Goal: Information Seeking & Learning: Learn about a topic

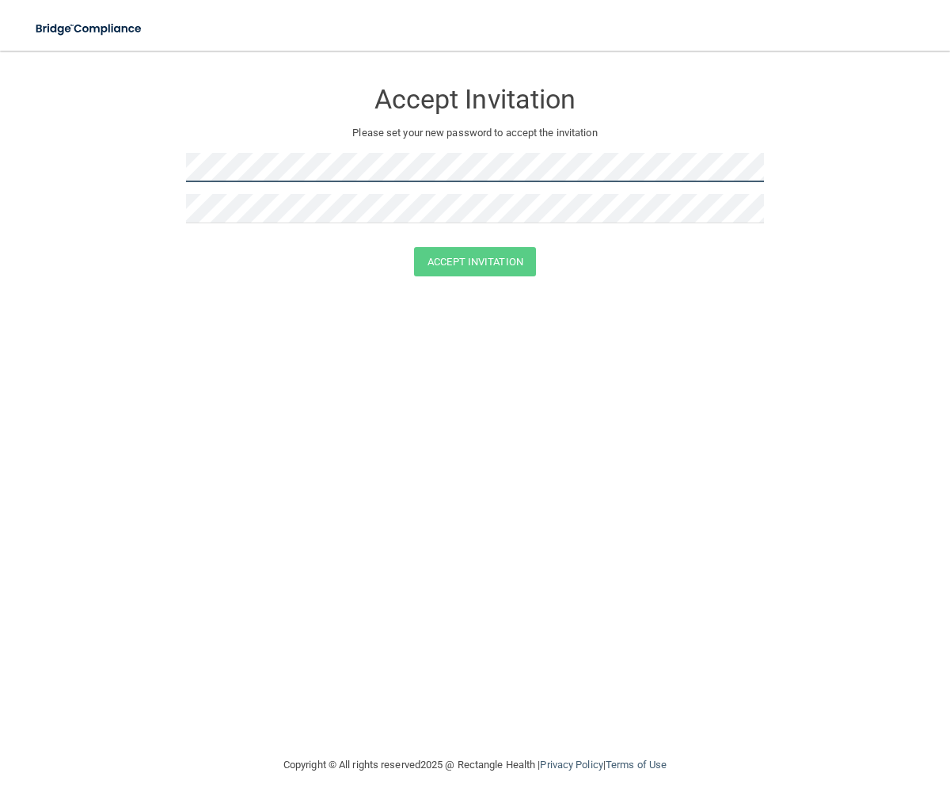
click at [301, 151] on div "Accept Invitation Please set your new password to accept the invitation" at bounding box center [475, 157] width 578 height 181
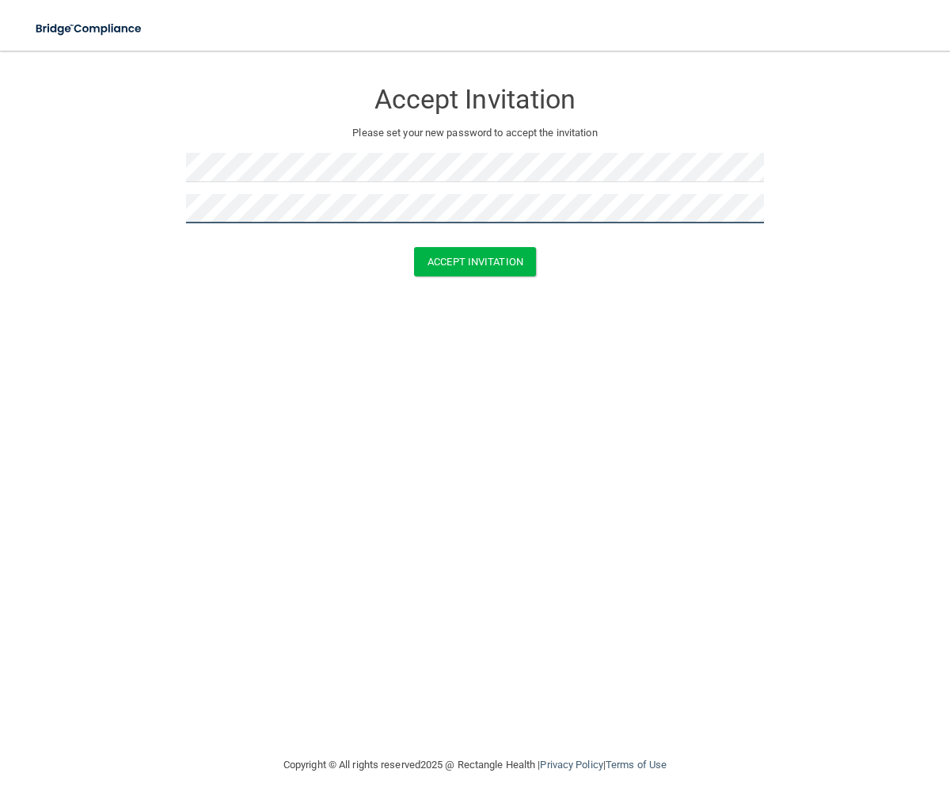
click at [414, 247] on button "Accept Invitation" at bounding box center [475, 261] width 122 height 29
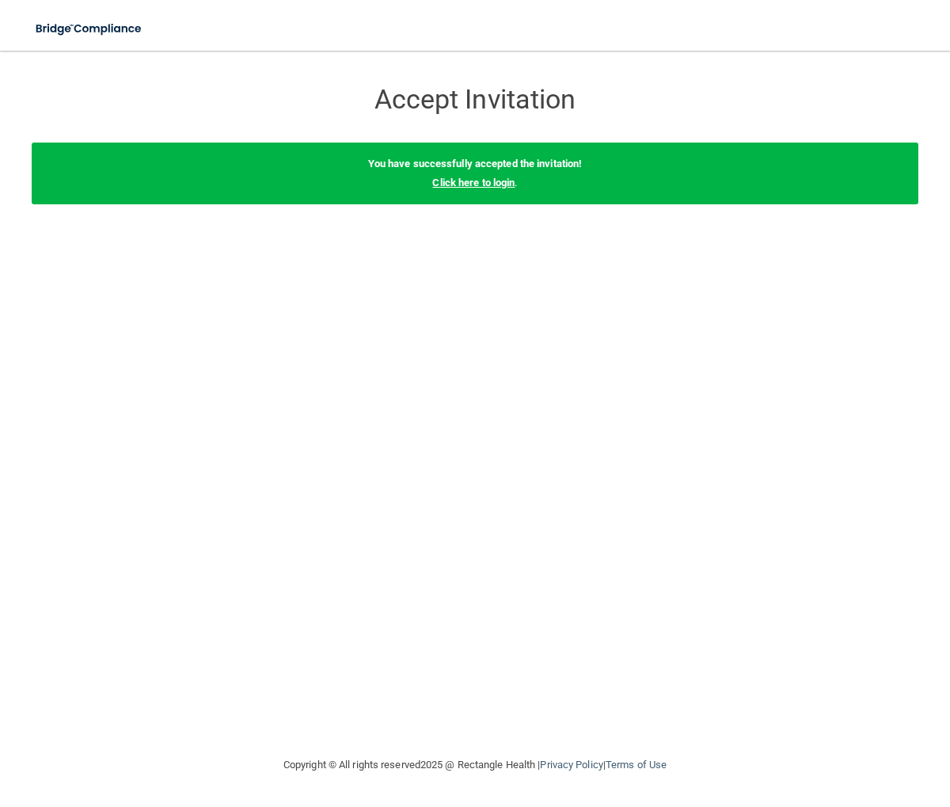
click at [507, 183] on link "Click here to login" at bounding box center [473, 183] width 82 height 12
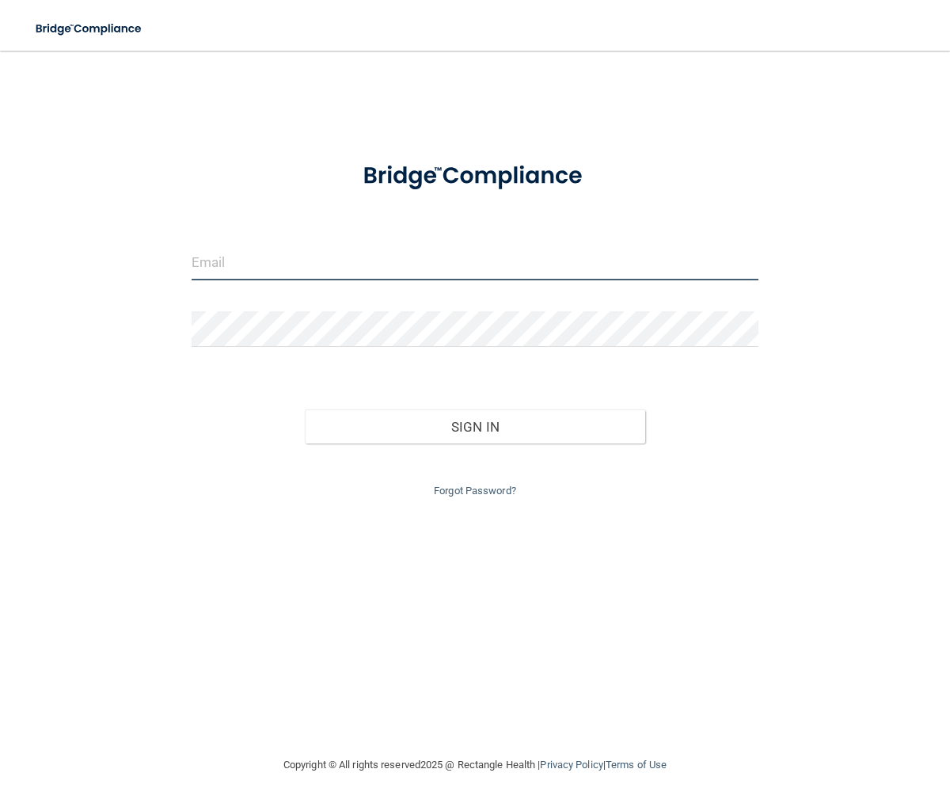
type input "[EMAIL_ADDRESS][DOMAIN_NAME]"
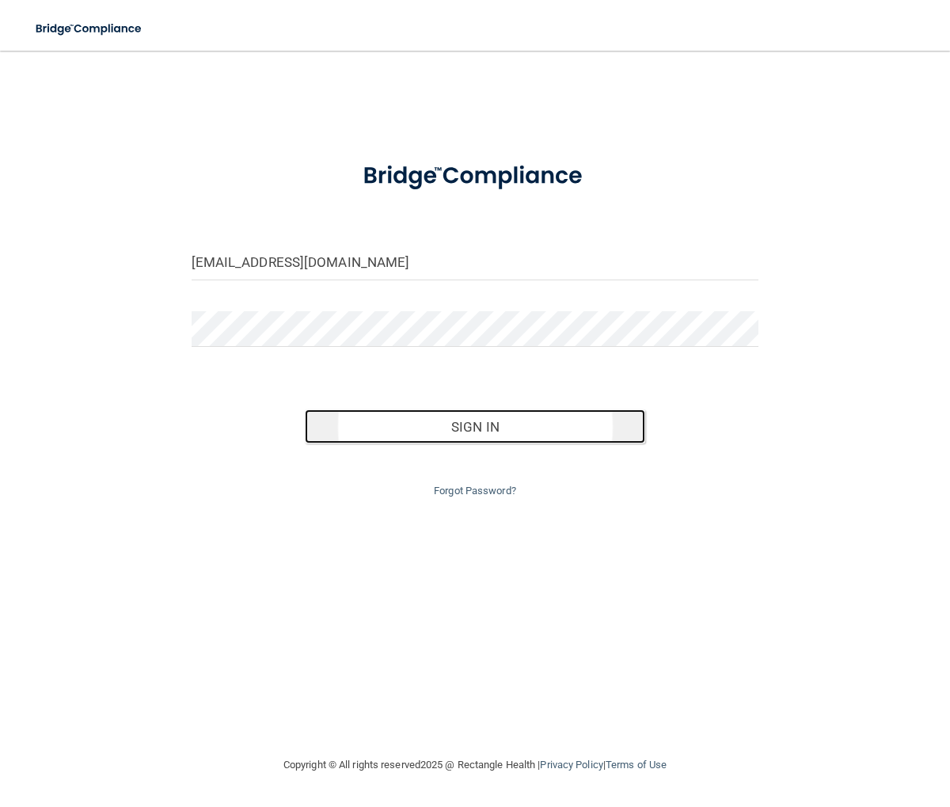
drag, startPoint x: 517, startPoint y: 420, endPoint x: 501, endPoint y: 418, distance: 16.0
click at [516, 420] on button "Sign In" at bounding box center [475, 426] width 340 height 35
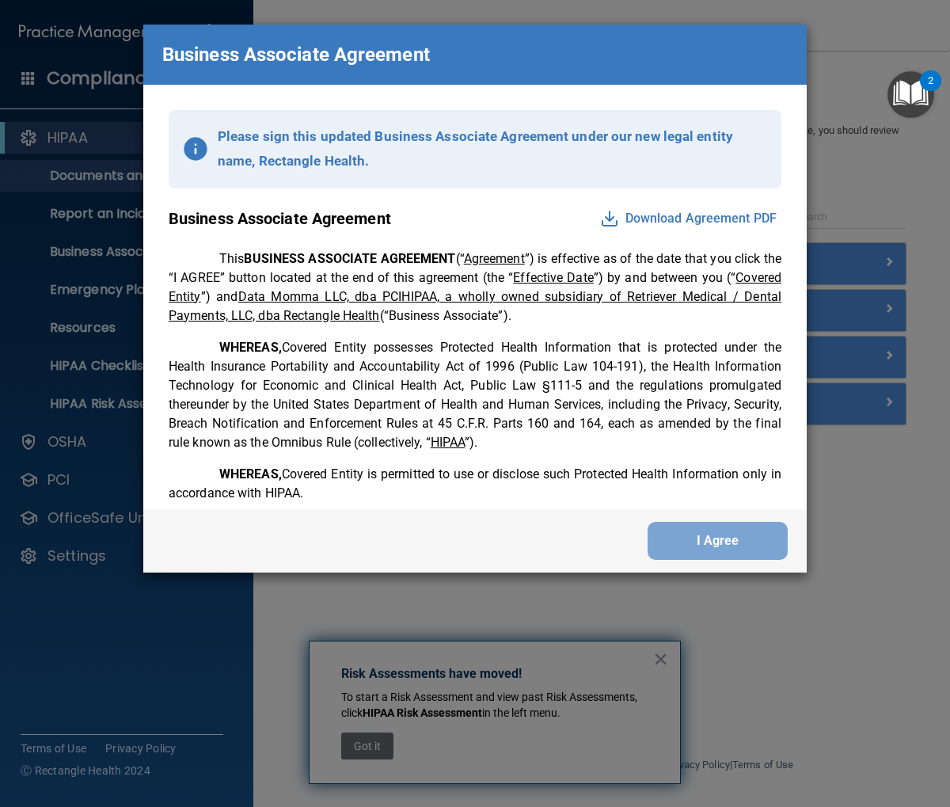
scroll to position [1, 0]
click at [332, 250] on span "BUSINESS ASSOCIATE AGREEMENT" at bounding box center [349, 257] width 211 height 15
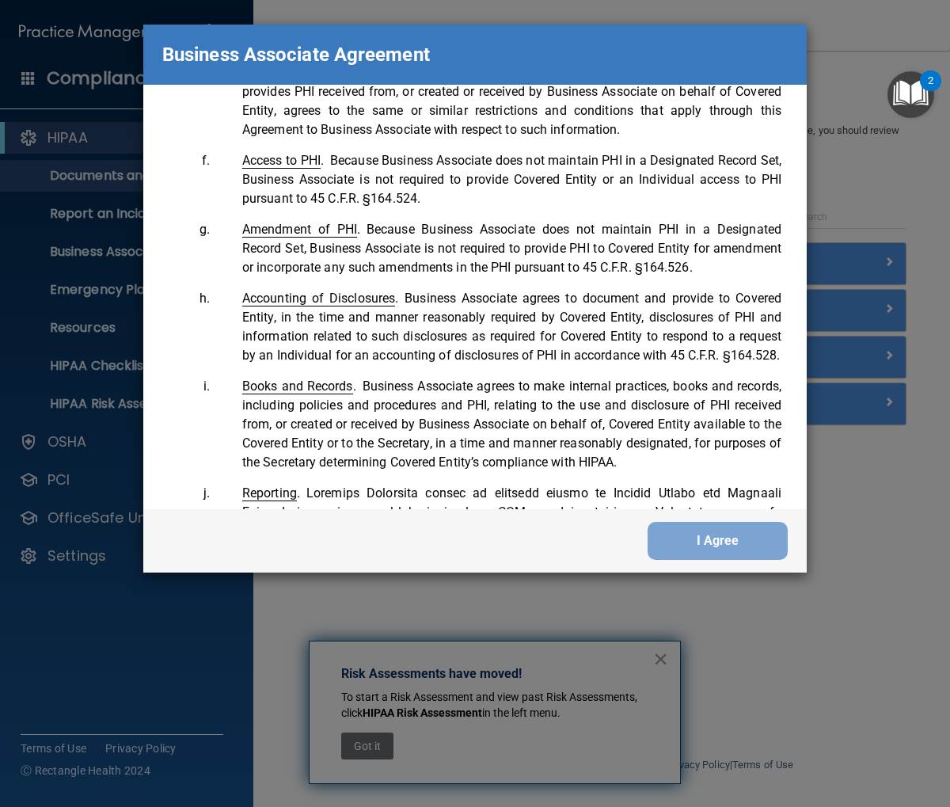
scroll to position [1206, 0]
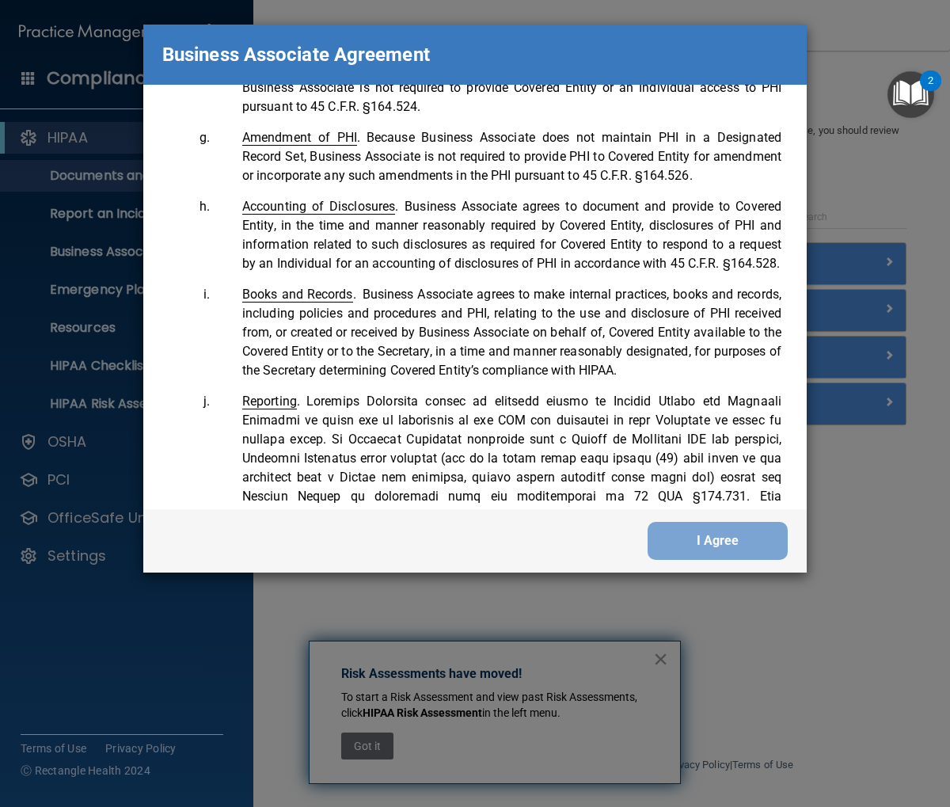
click at [803, 230] on div "Please sign this updated Business Associate Agreement under our new legal entit…" at bounding box center [474, 297] width 663 height 424
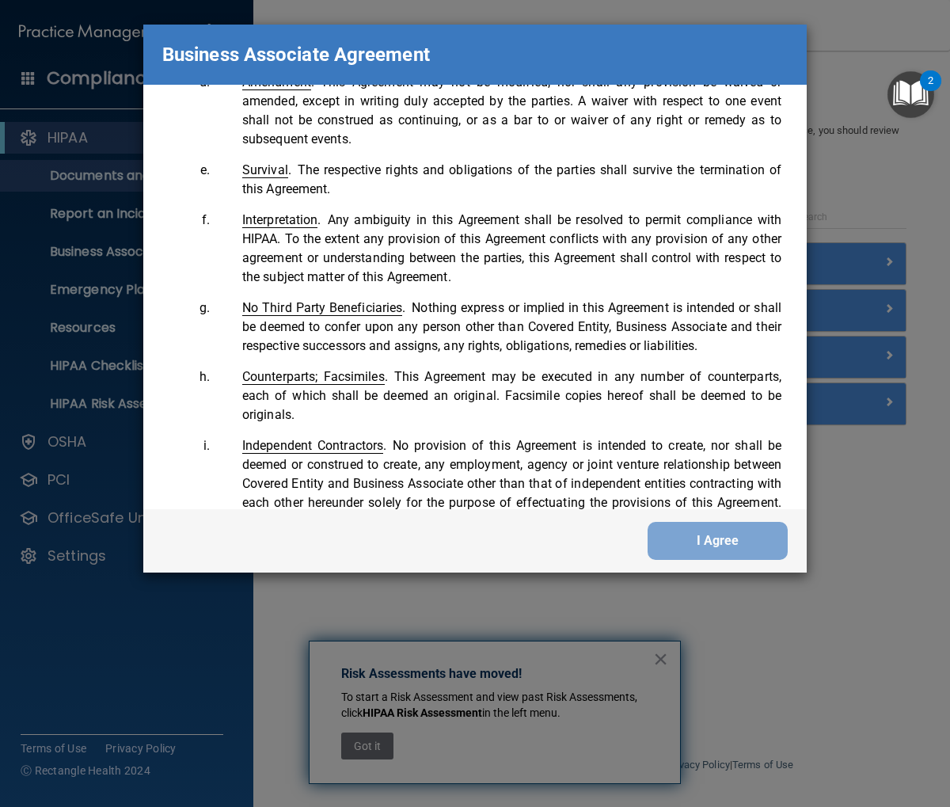
scroll to position [3822, 0]
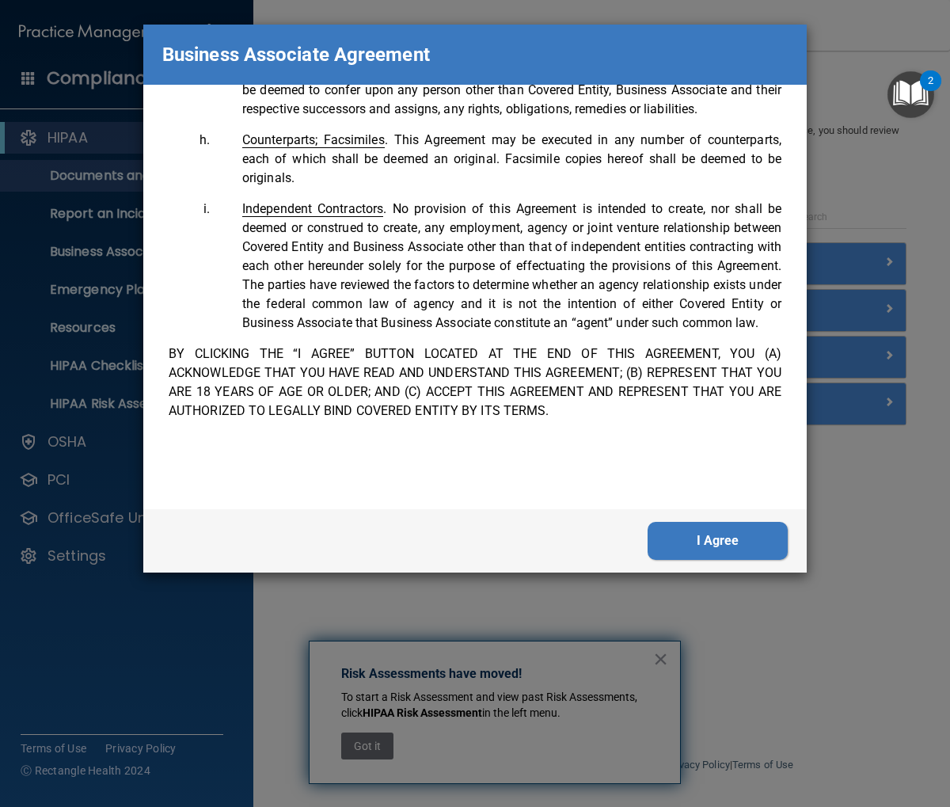
click at [688, 481] on div "Please sign this updated Business Associate Agreement under our new legal entit…" at bounding box center [474, 297] width 663 height 424
drag, startPoint x: 697, startPoint y: 536, endPoint x: 685, endPoint y: 521, distance: 19.2
click at [697, 534] on button "I Agree" at bounding box center [718, 541] width 140 height 38
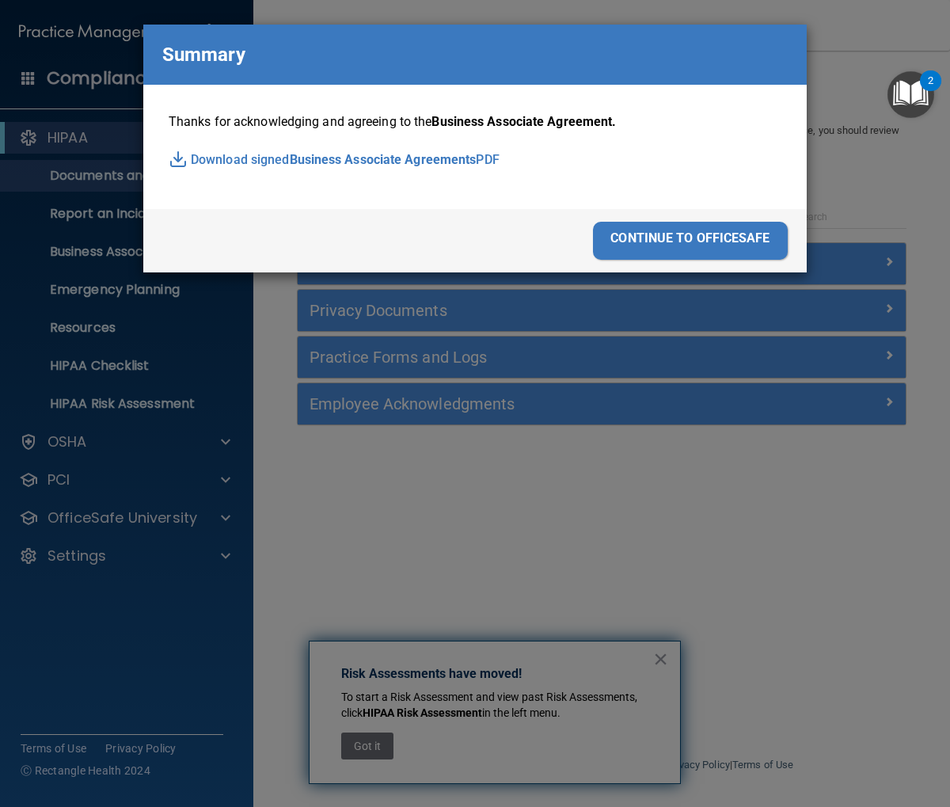
click at [673, 245] on div "continue to officesafe" at bounding box center [690, 241] width 195 height 38
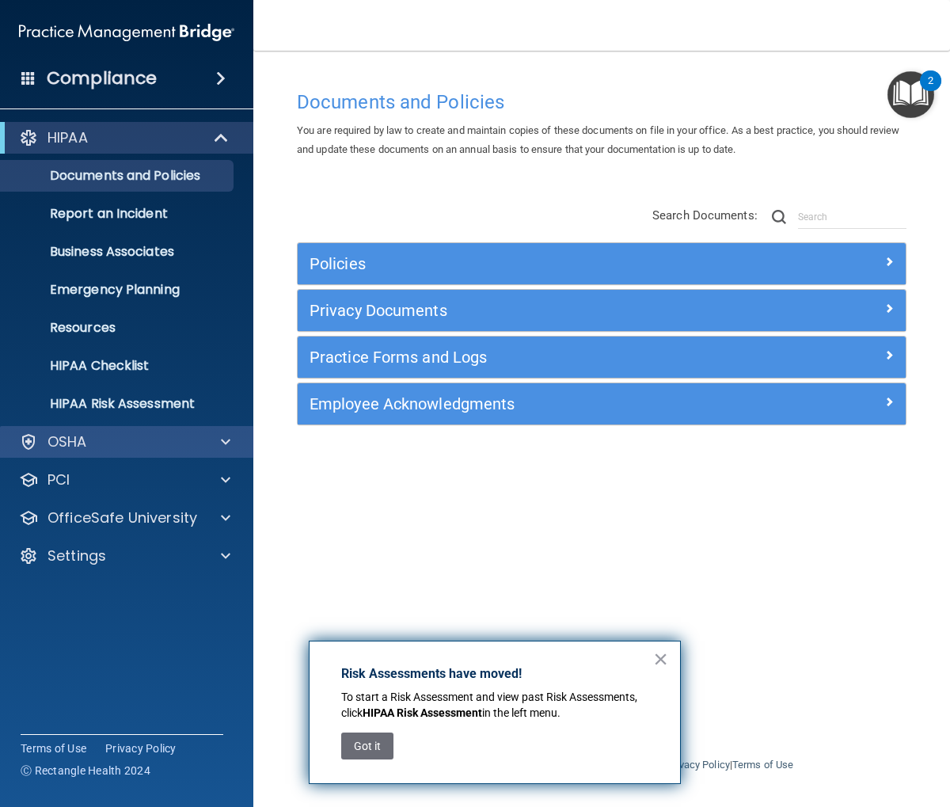
click at [88, 452] on div "OSHA" at bounding box center [127, 442] width 254 height 32
click at [220, 450] on div at bounding box center [223, 441] width 40 height 19
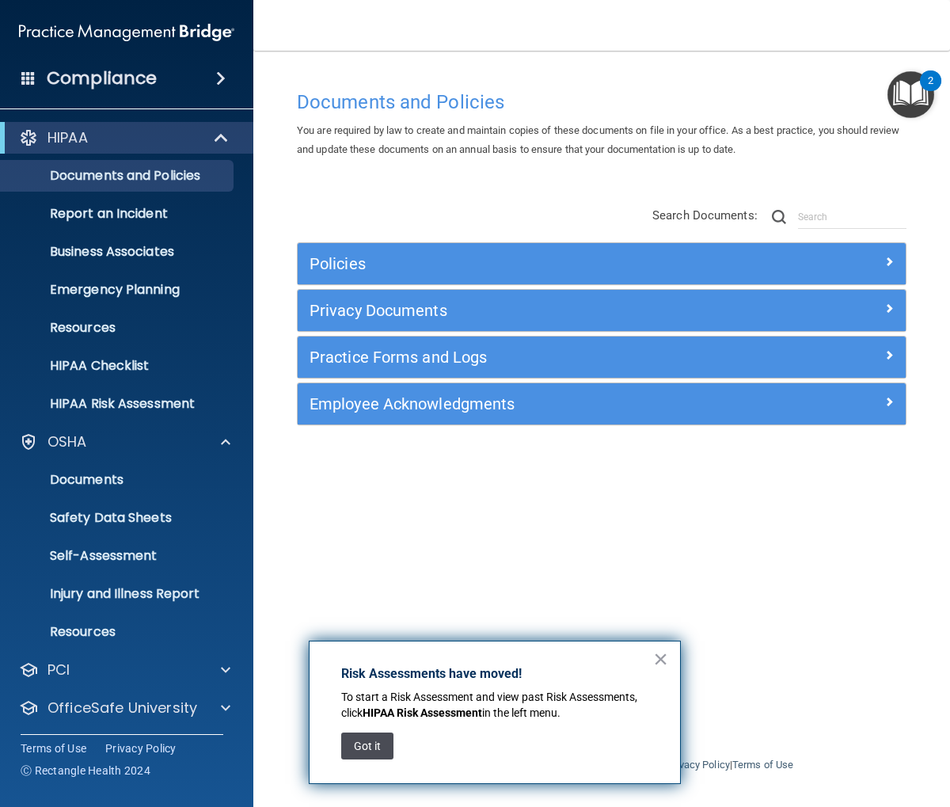
click at [380, 746] on button "Got it" at bounding box center [367, 745] width 52 height 27
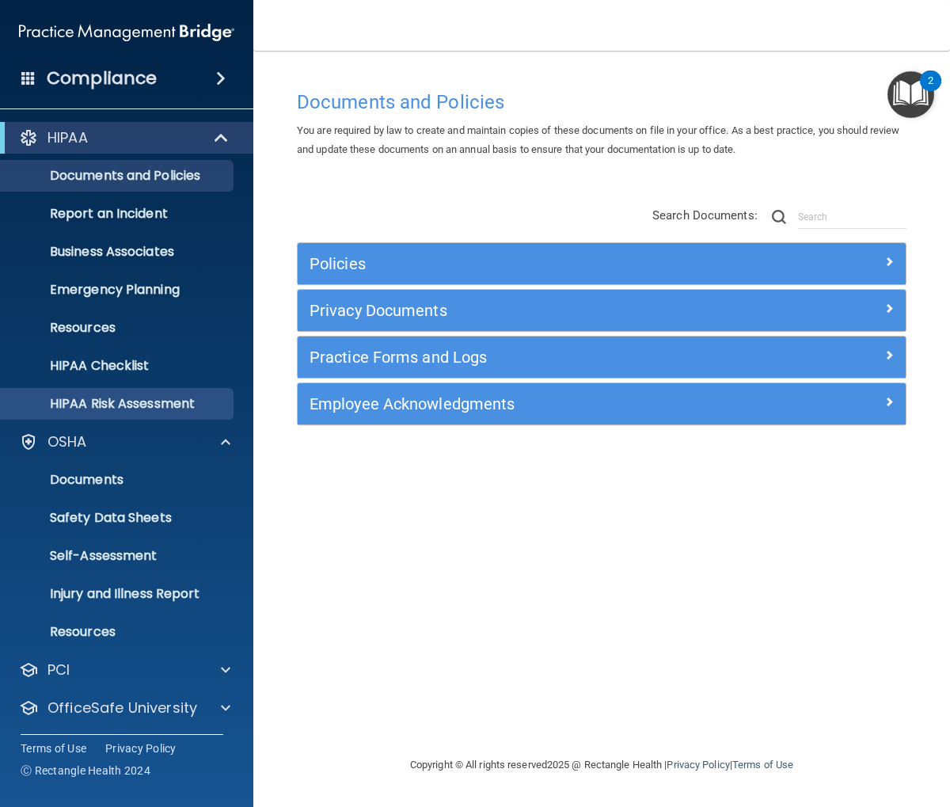
scroll to position [40, 0]
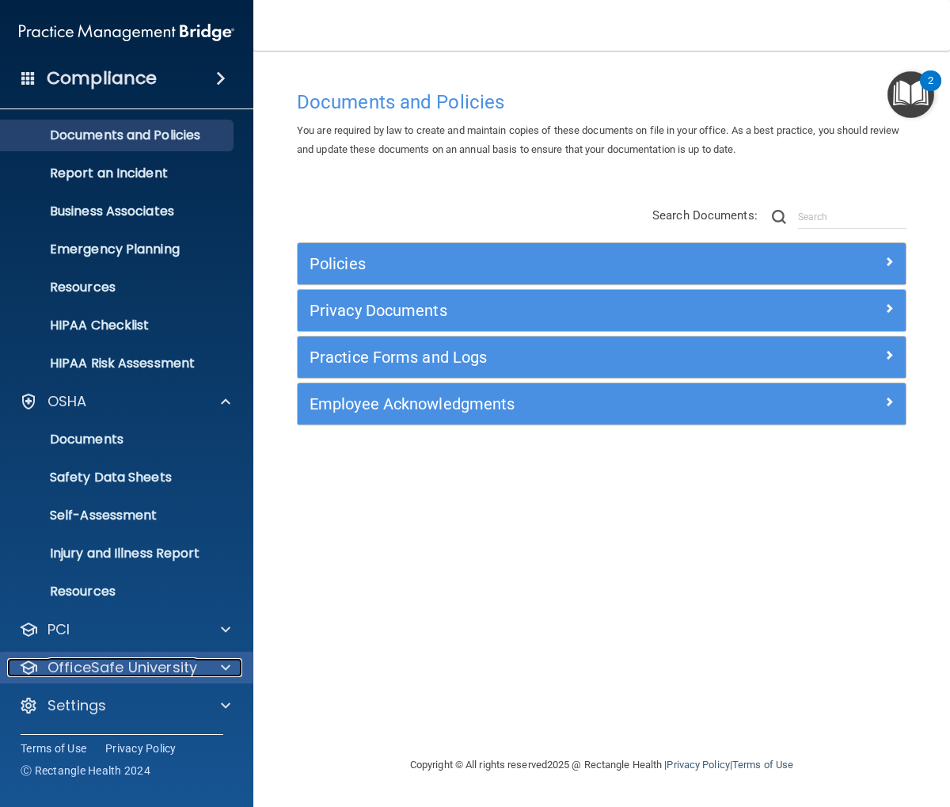
click at [120, 663] on p "OfficeSafe University" at bounding box center [123, 667] width 150 height 19
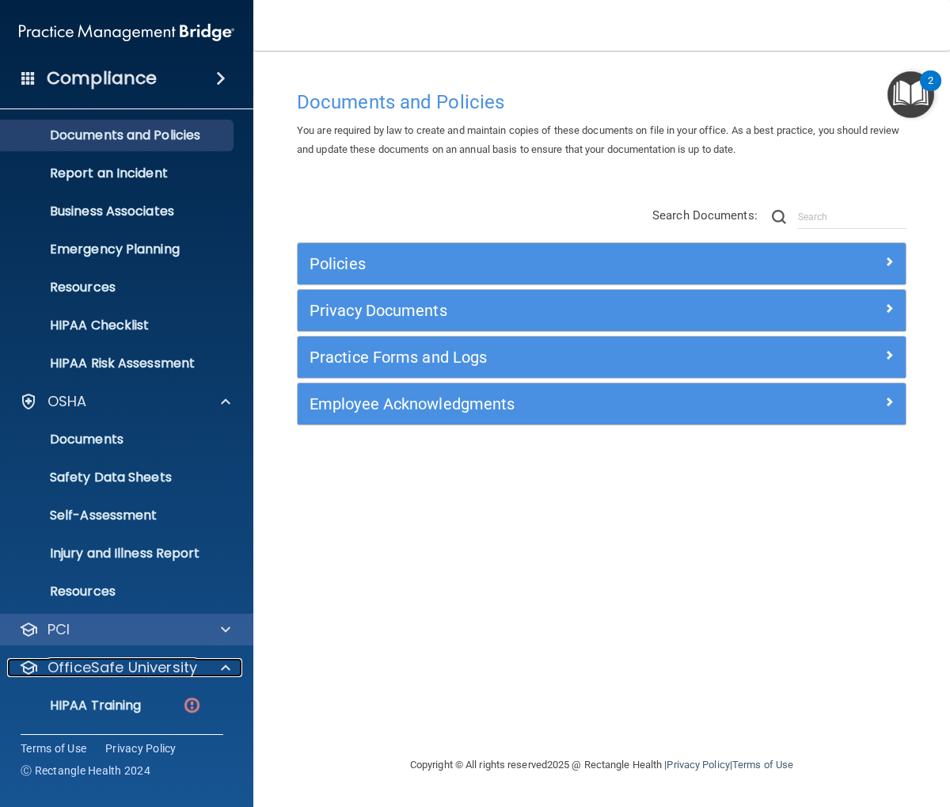
scroll to position [154, 0]
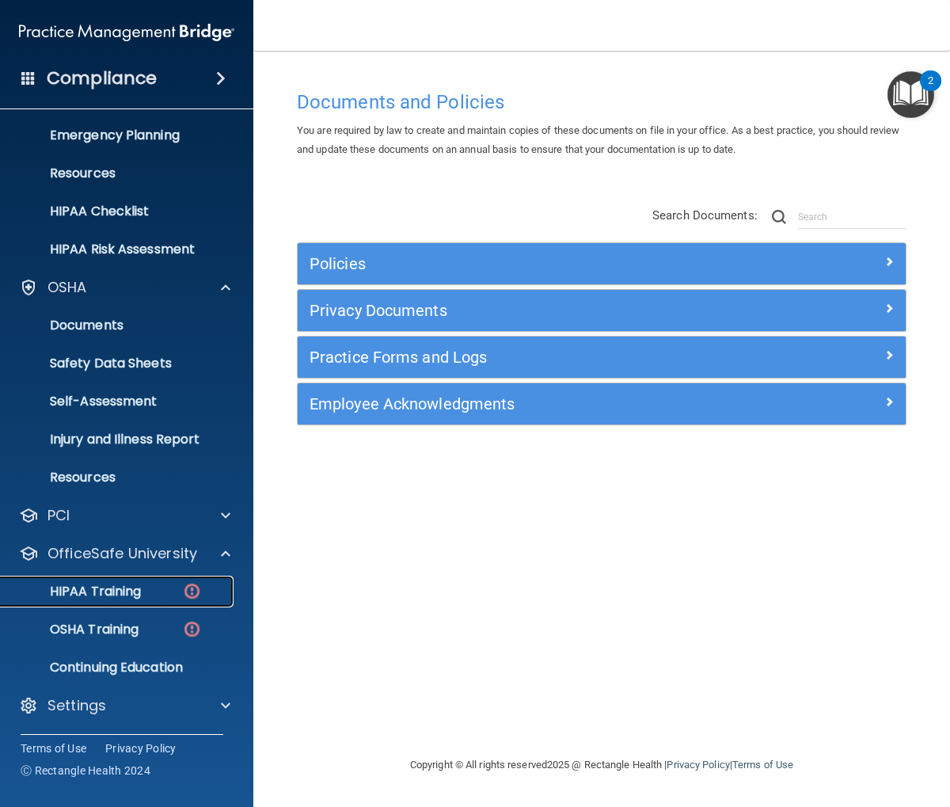
click at [116, 595] on p "HIPAA Training" at bounding box center [75, 591] width 131 height 16
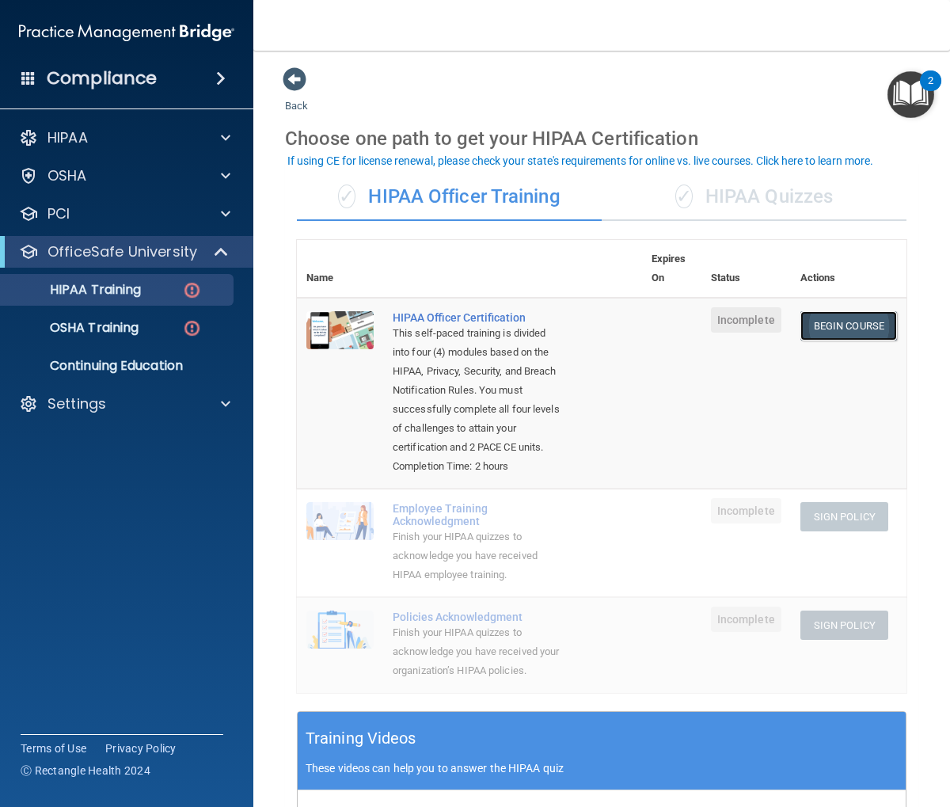
click at [825, 333] on link "Begin Course" at bounding box center [848, 325] width 97 height 29
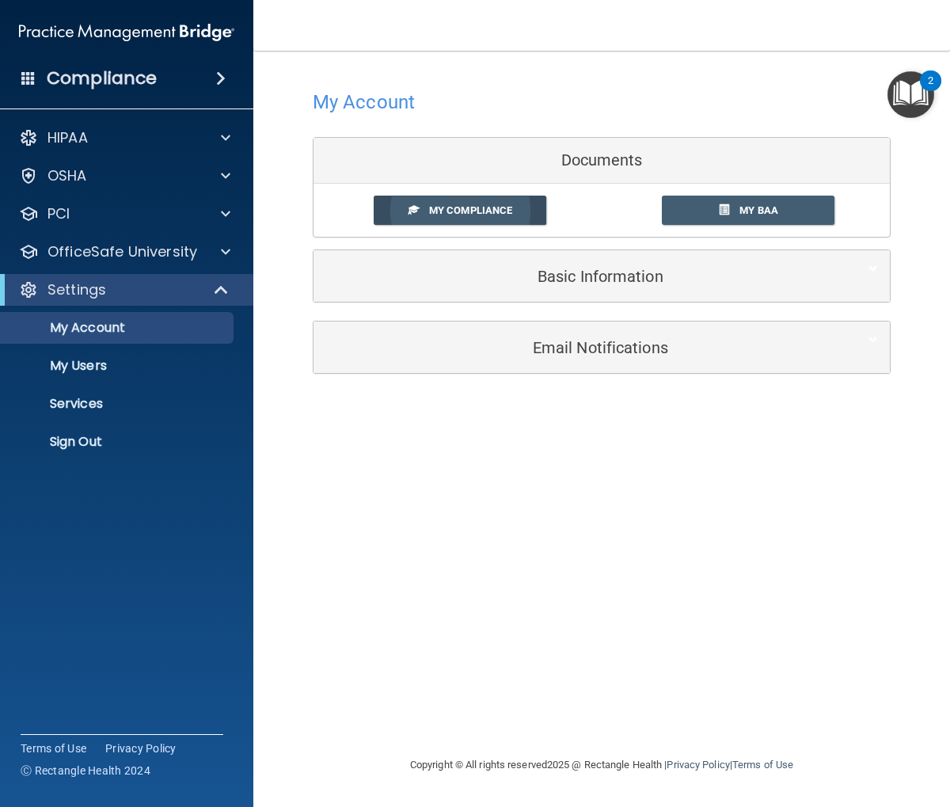
click at [494, 213] on span "My Compliance" at bounding box center [470, 210] width 83 height 12
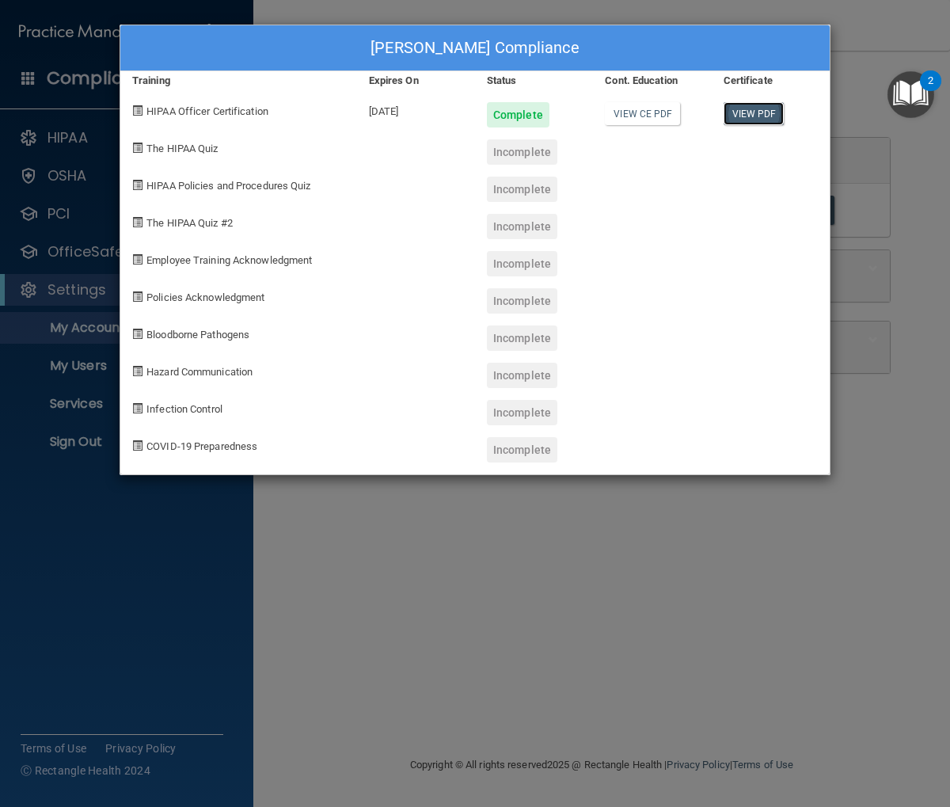
click at [770, 116] on link "View PDF" at bounding box center [754, 113] width 61 height 23
click at [701, 9] on div "Nina MacMillan's Compliance Training Expires On Status Cont. Education Certific…" at bounding box center [475, 403] width 950 height 807
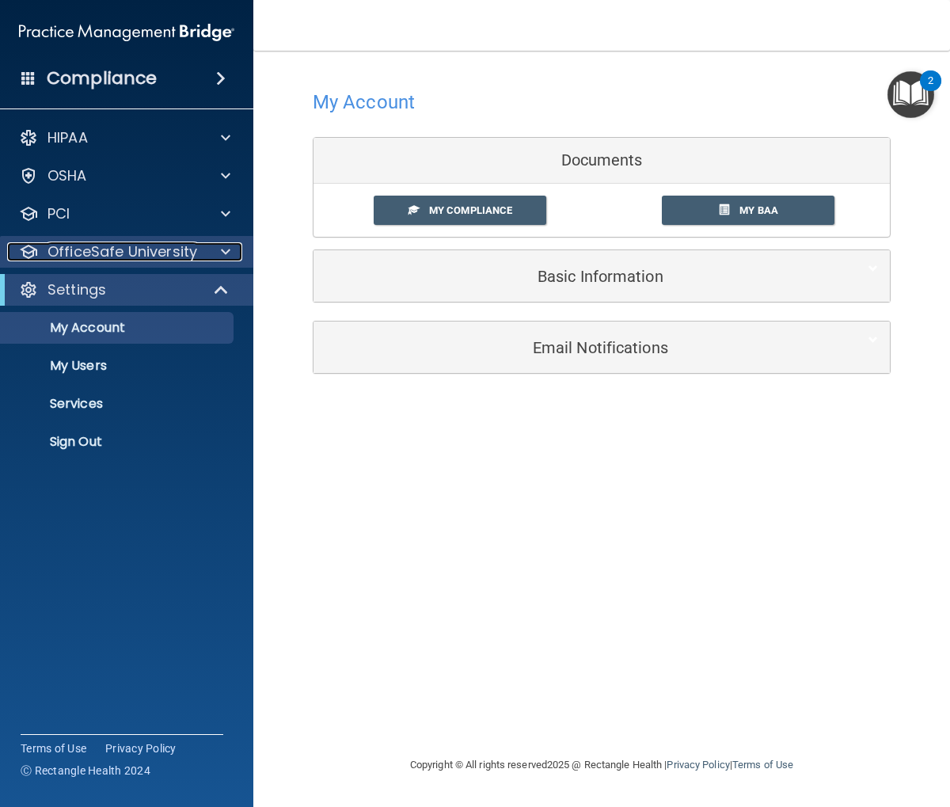
click at [162, 253] on p "OfficeSafe University" at bounding box center [123, 251] width 150 height 19
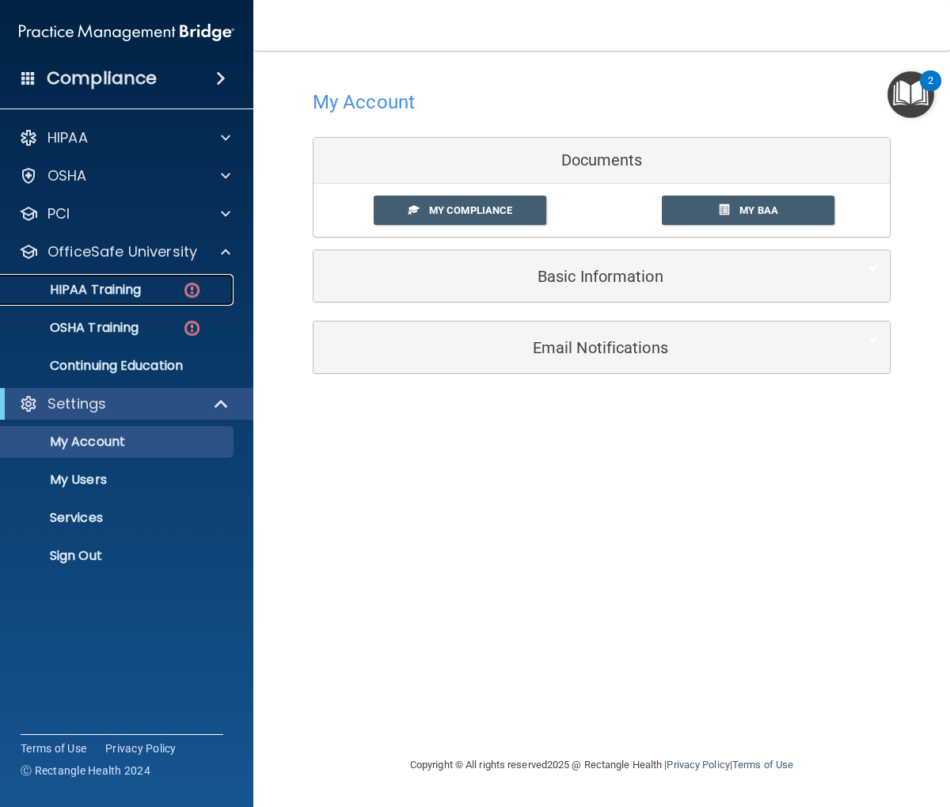
click at [130, 286] on p "HIPAA Training" at bounding box center [75, 290] width 131 height 16
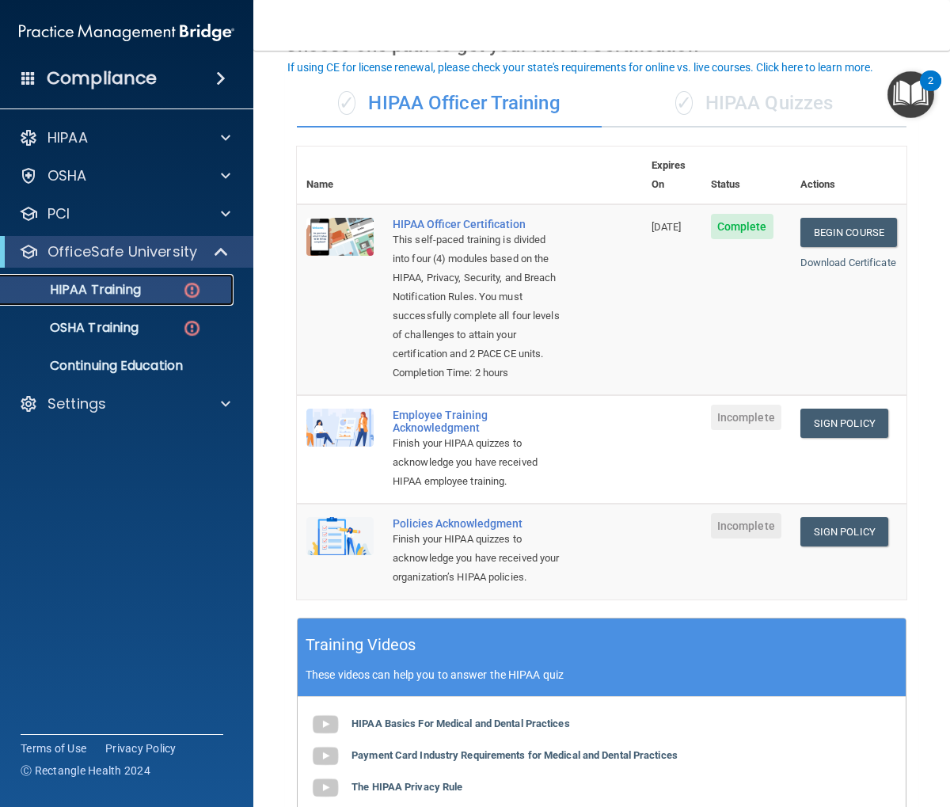
scroll to position [94, 0]
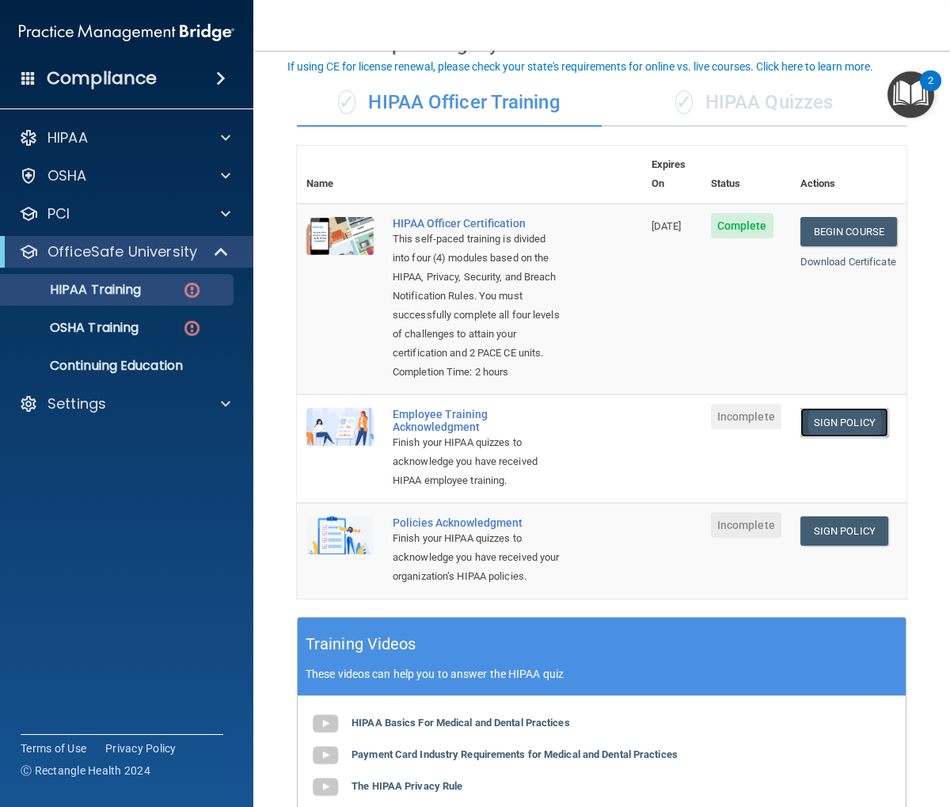
click at [844, 435] on link "Sign Policy" at bounding box center [844, 422] width 88 height 29
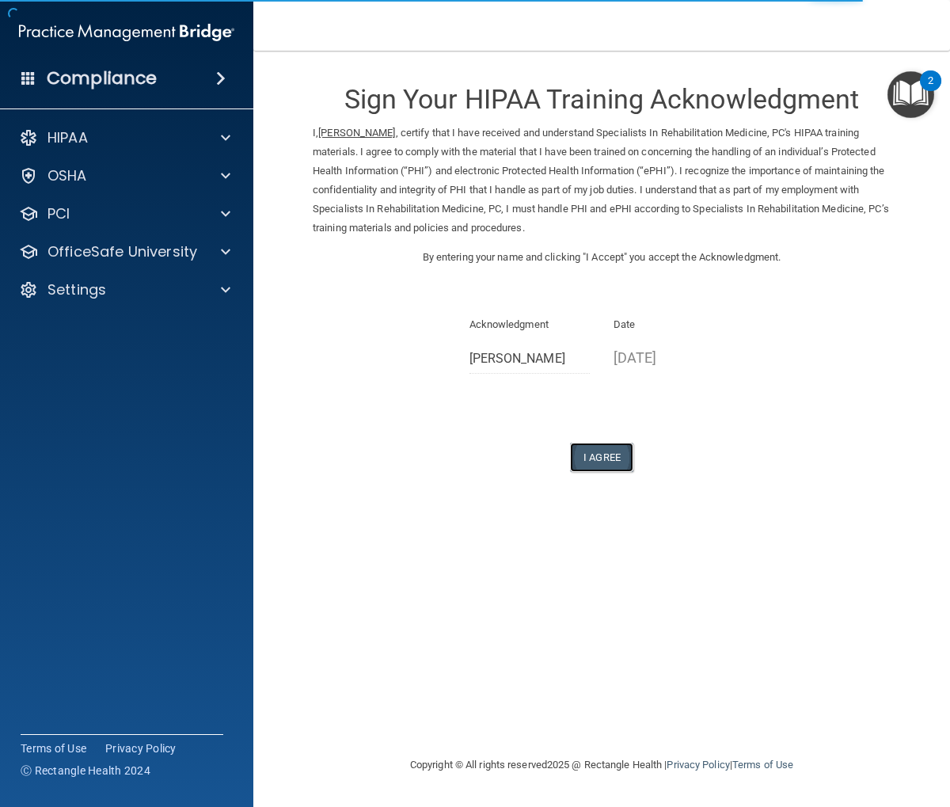
click at [630, 458] on button "I Agree" at bounding box center [601, 457] width 63 height 29
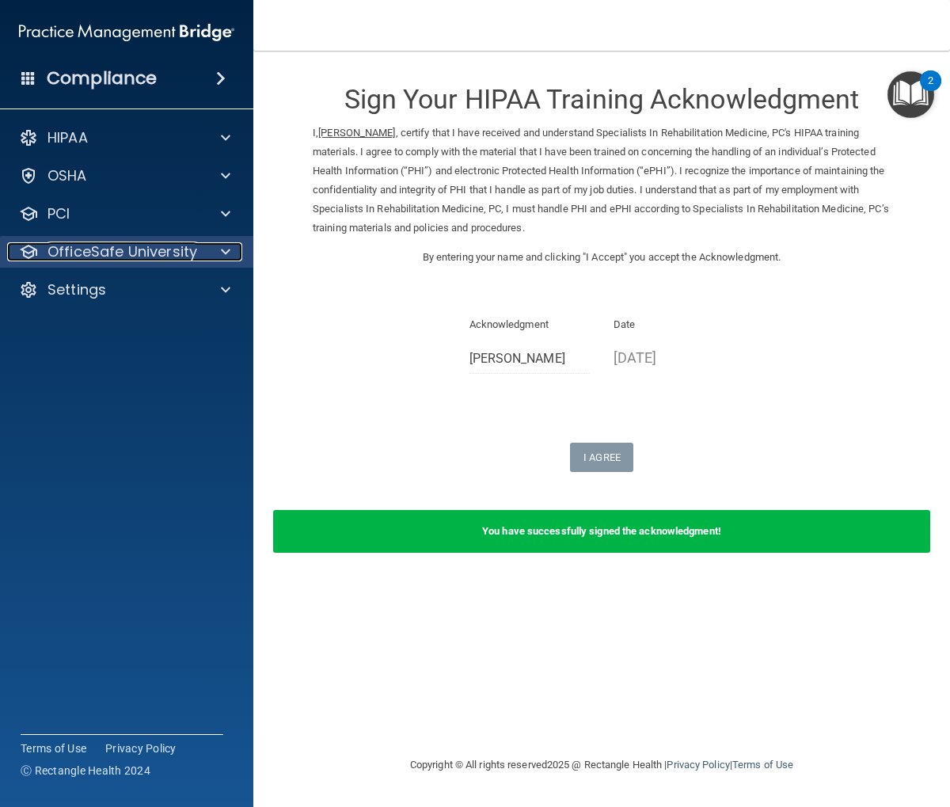
click at [141, 257] on p "OfficeSafe University" at bounding box center [123, 251] width 150 height 19
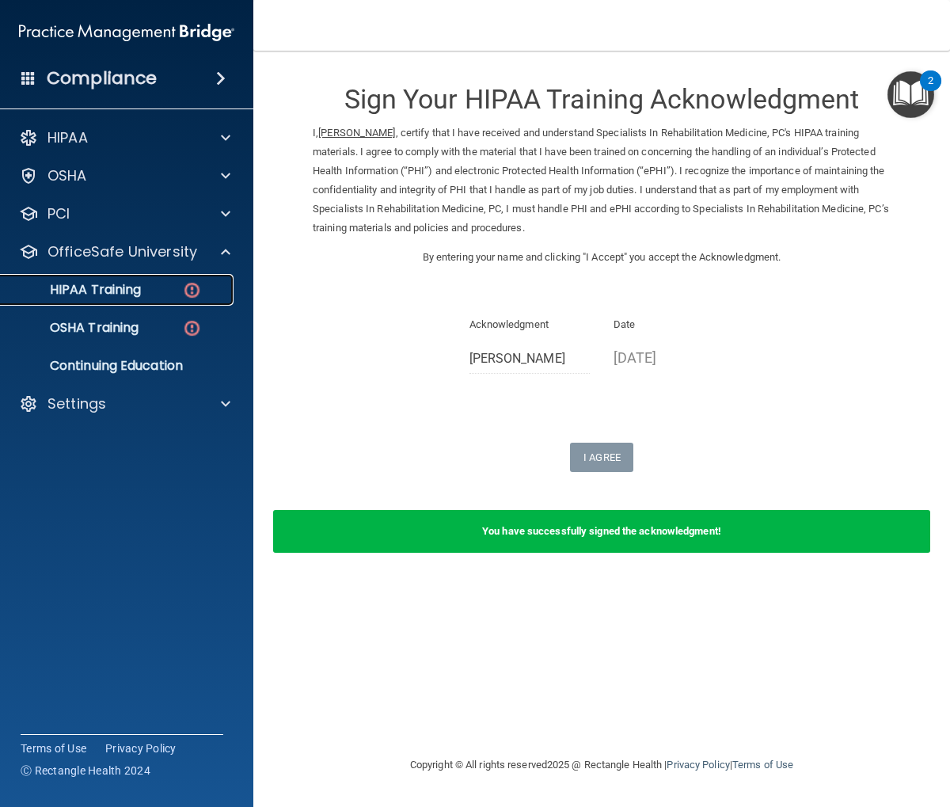
click at [138, 289] on p "HIPAA Training" at bounding box center [75, 290] width 131 height 16
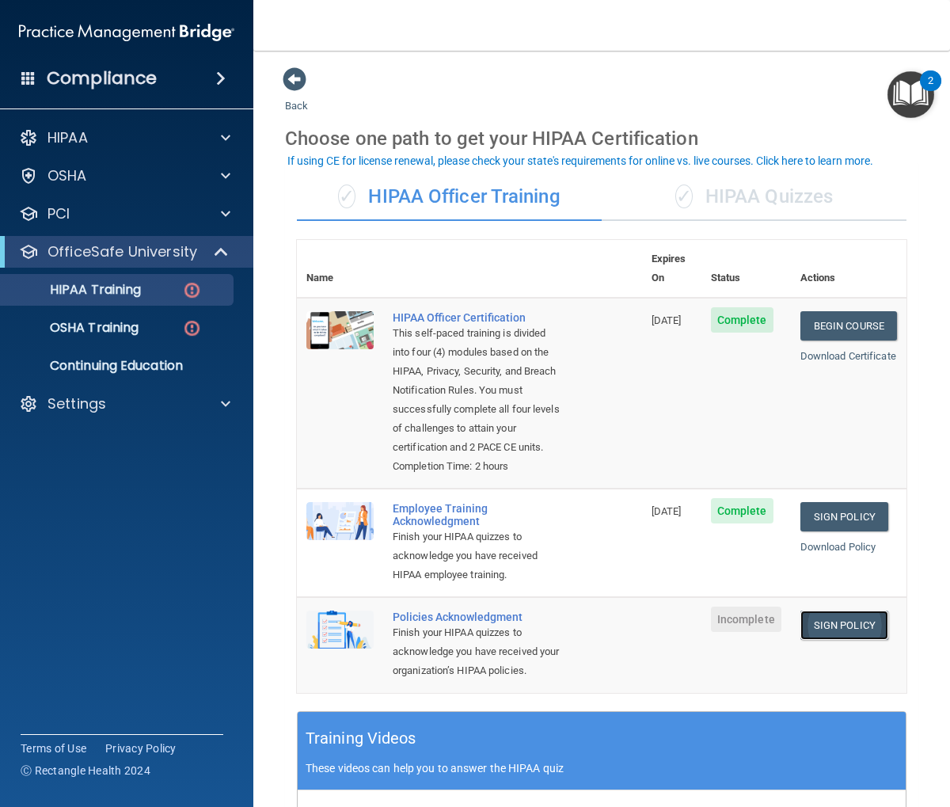
click at [858, 640] on link "Sign Policy" at bounding box center [844, 624] width 88 height 29
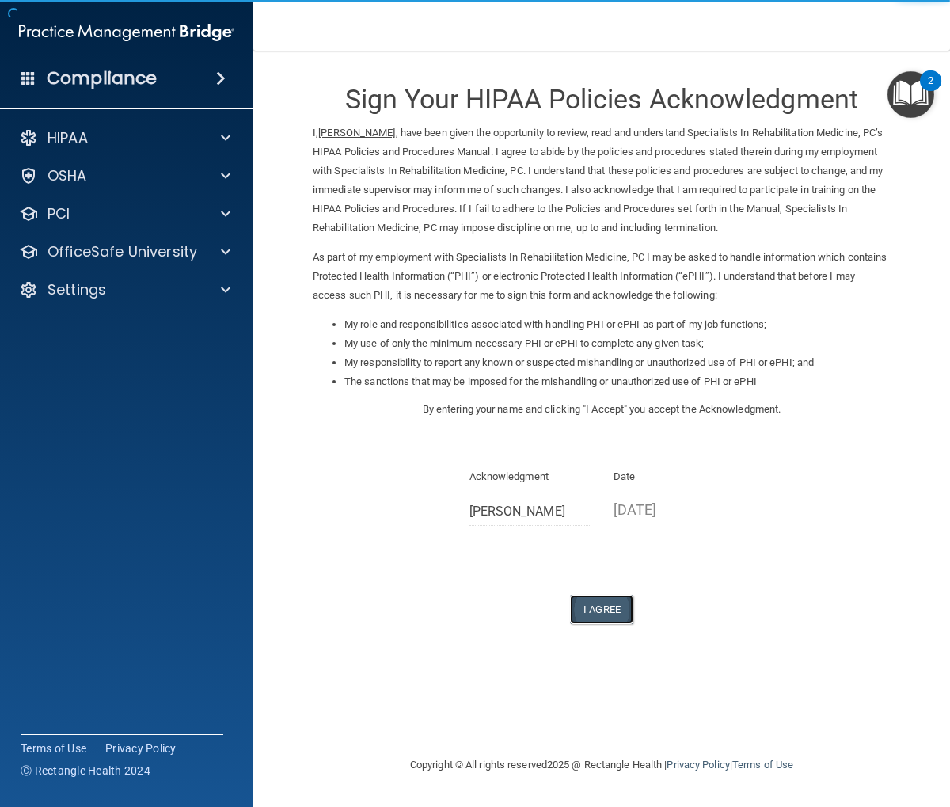
click at [609, 611] on button "I Agree" at bounding box center [601, 609] width 63 height 29
click at [608, 611] on button "I Agree" at bounding box center [601, 609] width 63 height 29
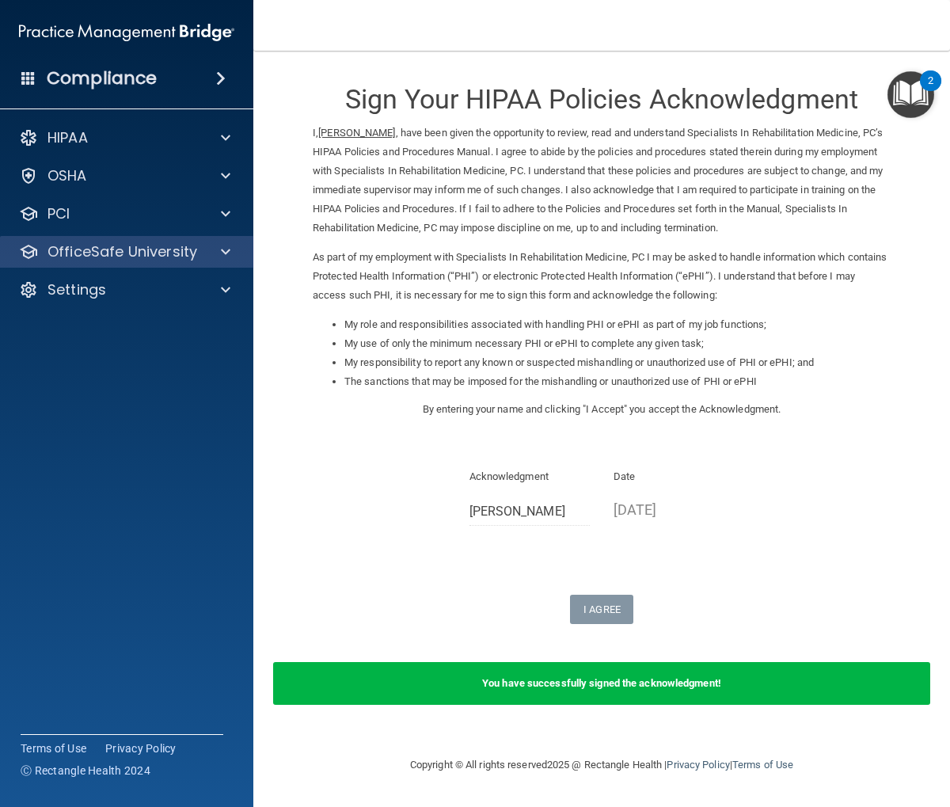
click at [114, 264] on div "OfficeSafe University" at bounding box center [127, 252] width 254 height 32
click at [104, 252] on p "OfficeSafe University" at bounding box center [123, 251] width 150 height 19
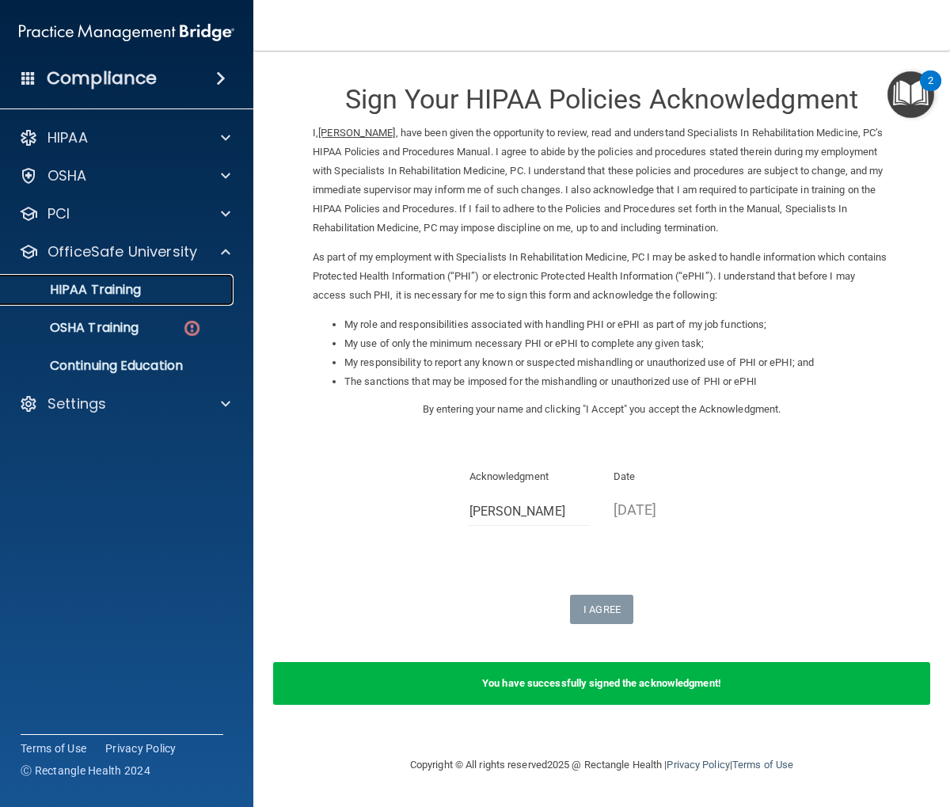
click at [111, 297] on p "HIPAA Training" at bounding box center [75, 290] width 131 height 16
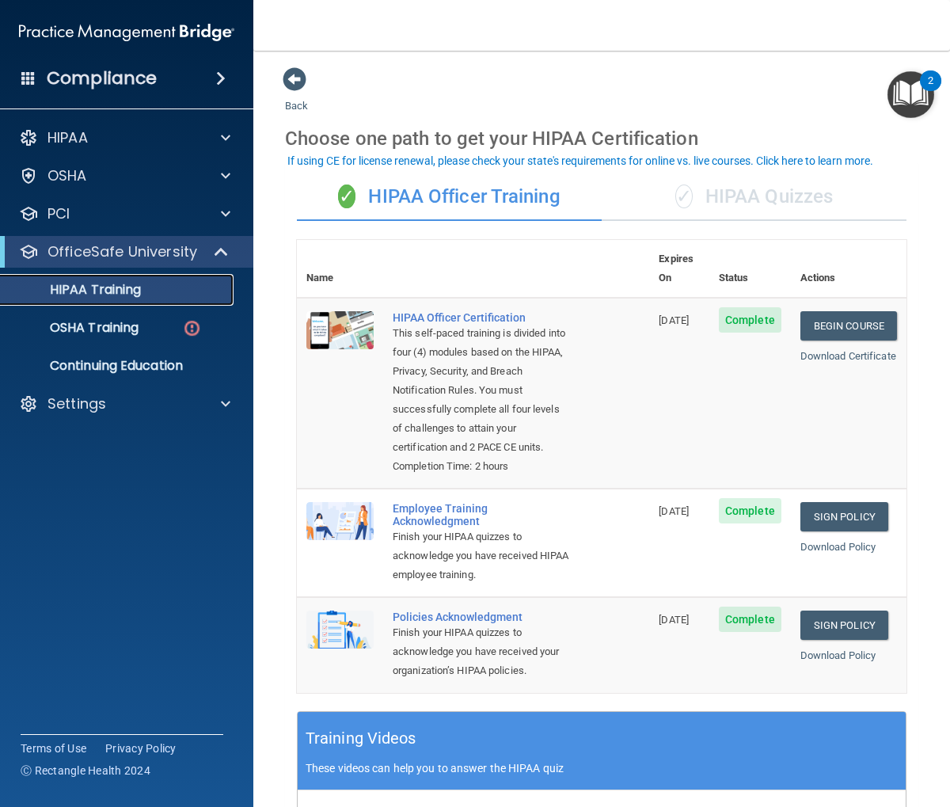
scroll to position [1, 0]
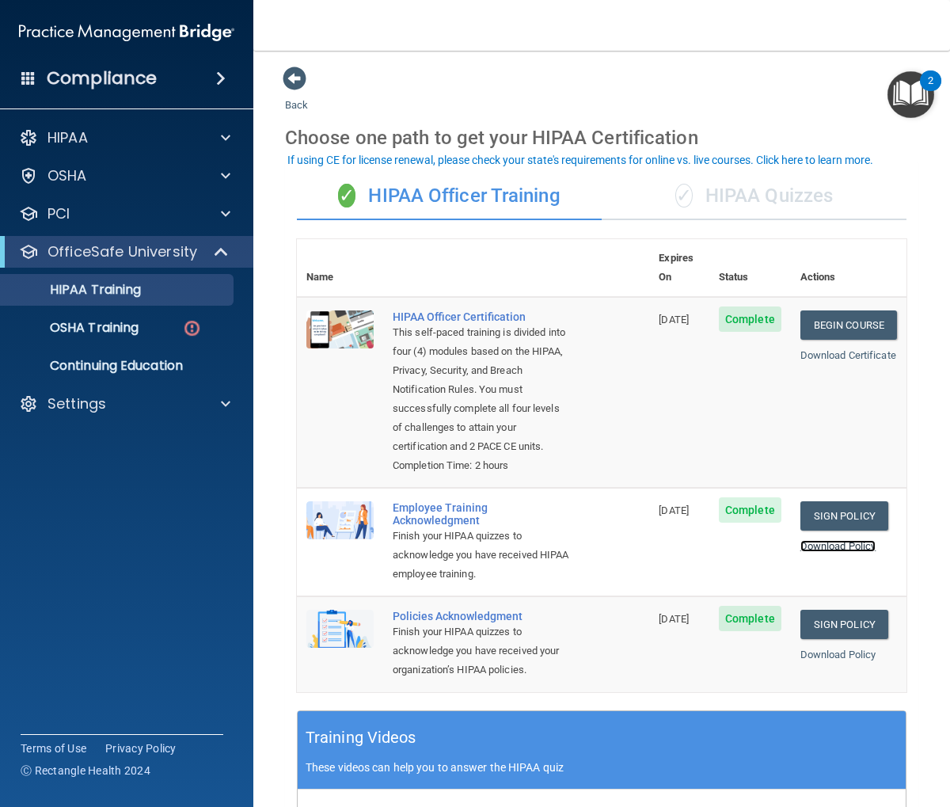
click at [836, 545] on link "Download Policy" at bounding box center [838, 546] width 76 height 12
click at [117, 320] on p "OSHA Training" at bounding box center [74, 328] width 128 height 16
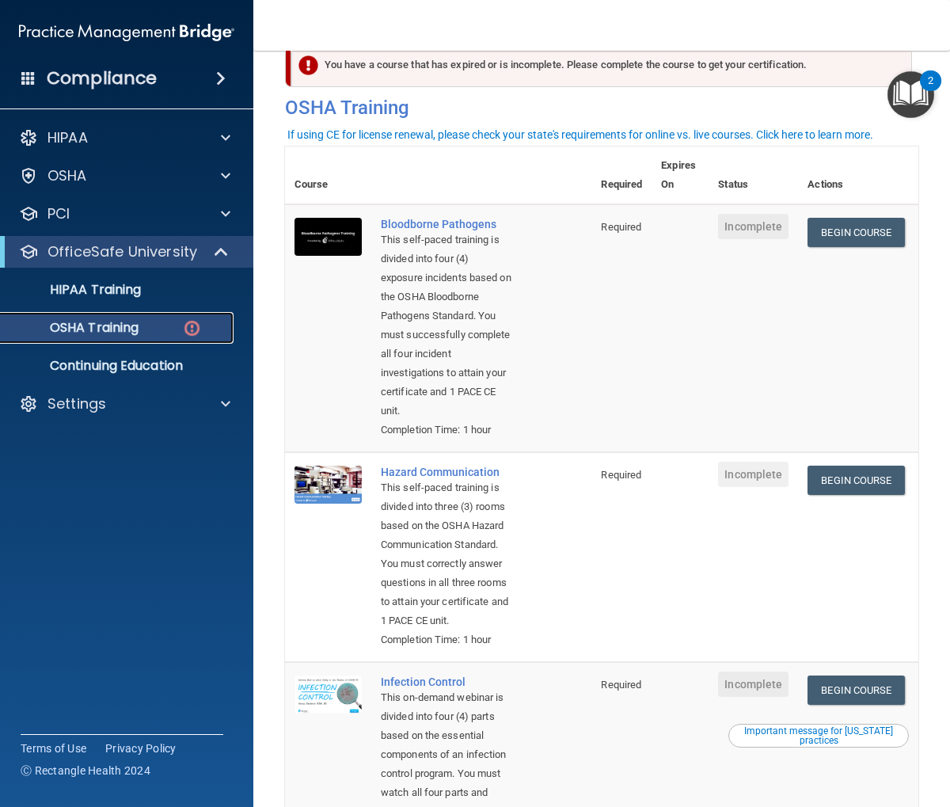
scroll to position [39, 0]
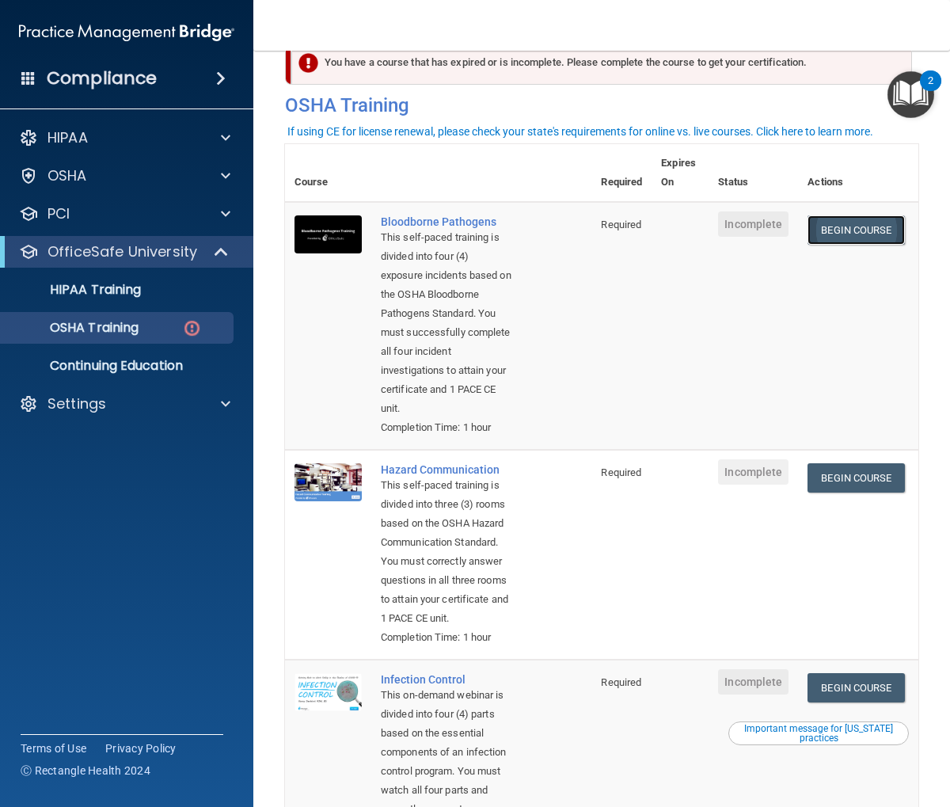
click at [875, 230] on link "Begin Course" at bounding box center [856, 229] width 97 height 29
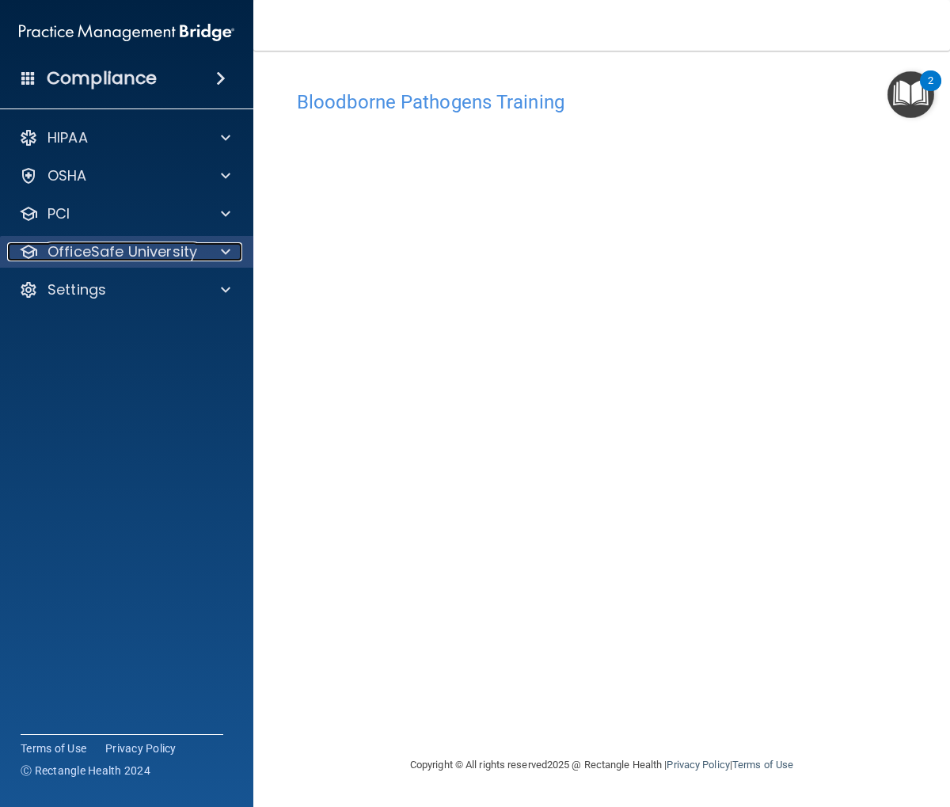
click at [172, 260] on p "OfficeSafe University" at bounding box center [123, 251] width 150 height 19
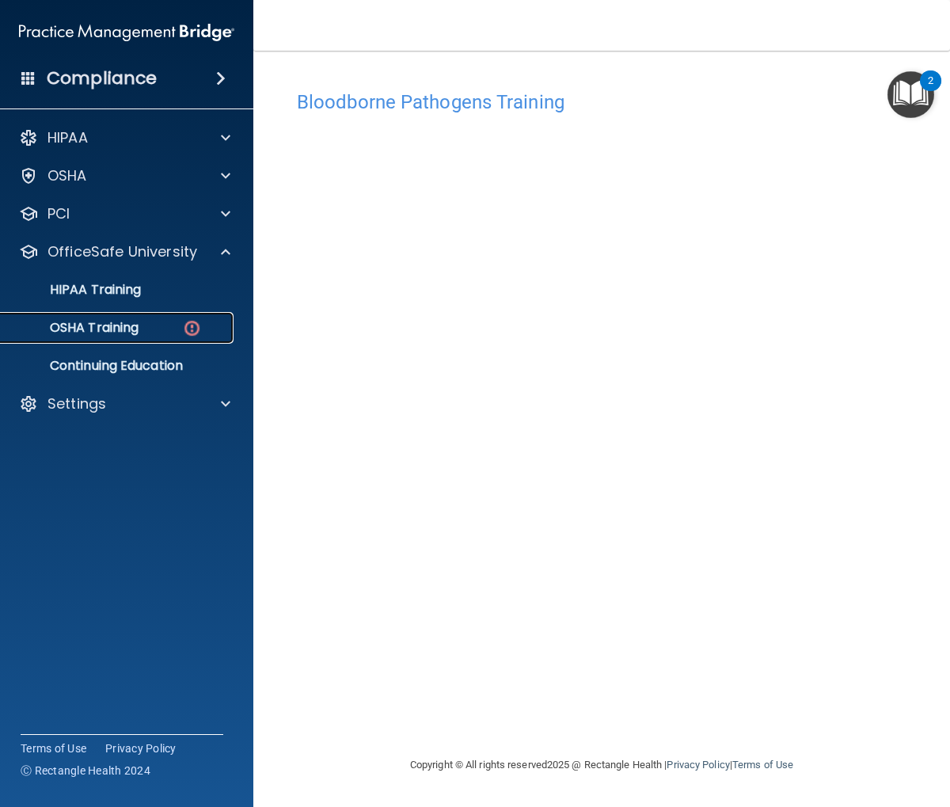
click at [140, 321] on div "OSHA Training" at bounding box center [118, 328] width 216 height 16
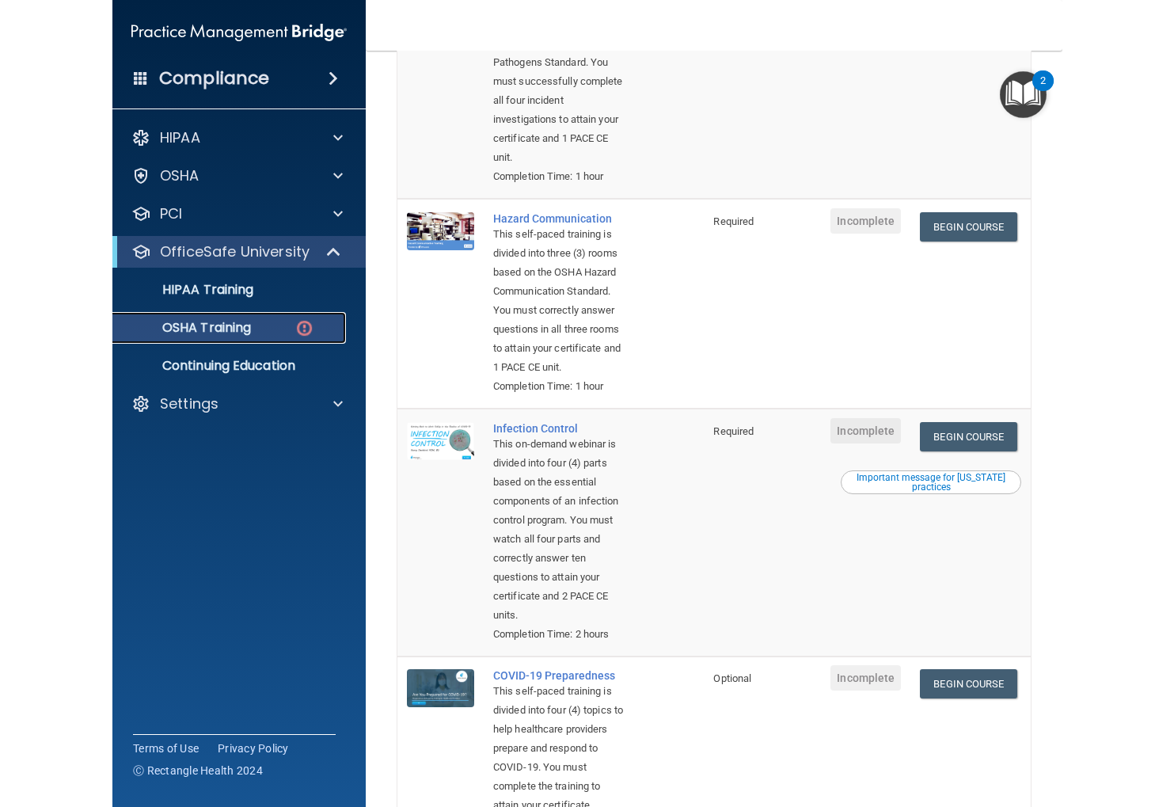
scroll to position [286, 0]
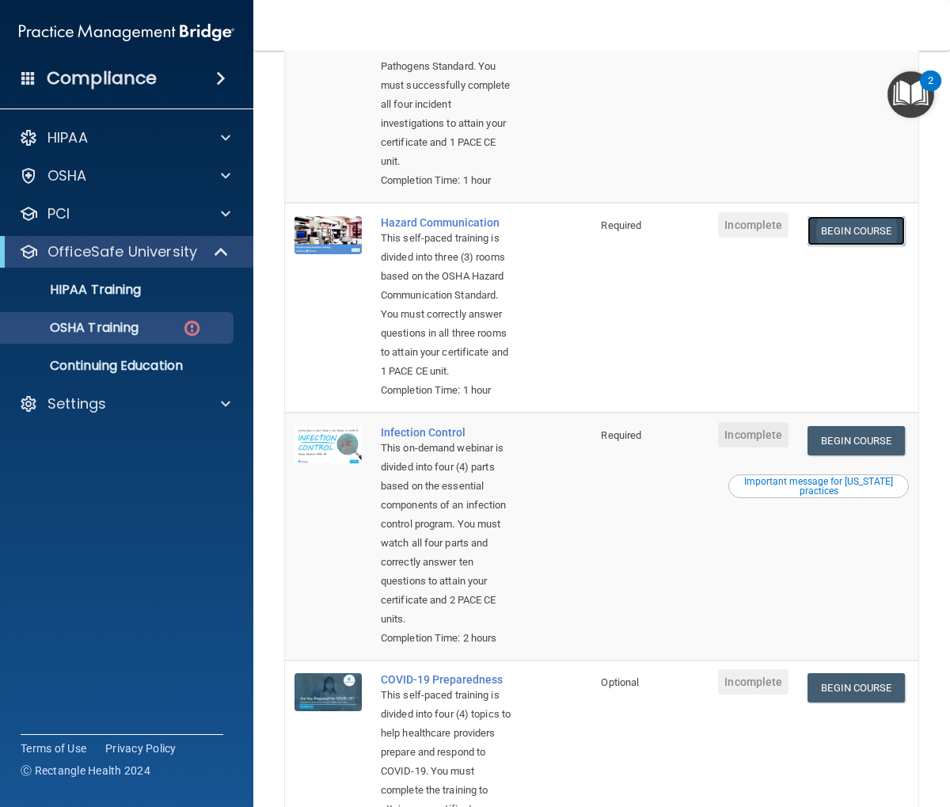
click at [857, 241] on link "Begin Course" at bounding box center [856, 230] width 97 height 29
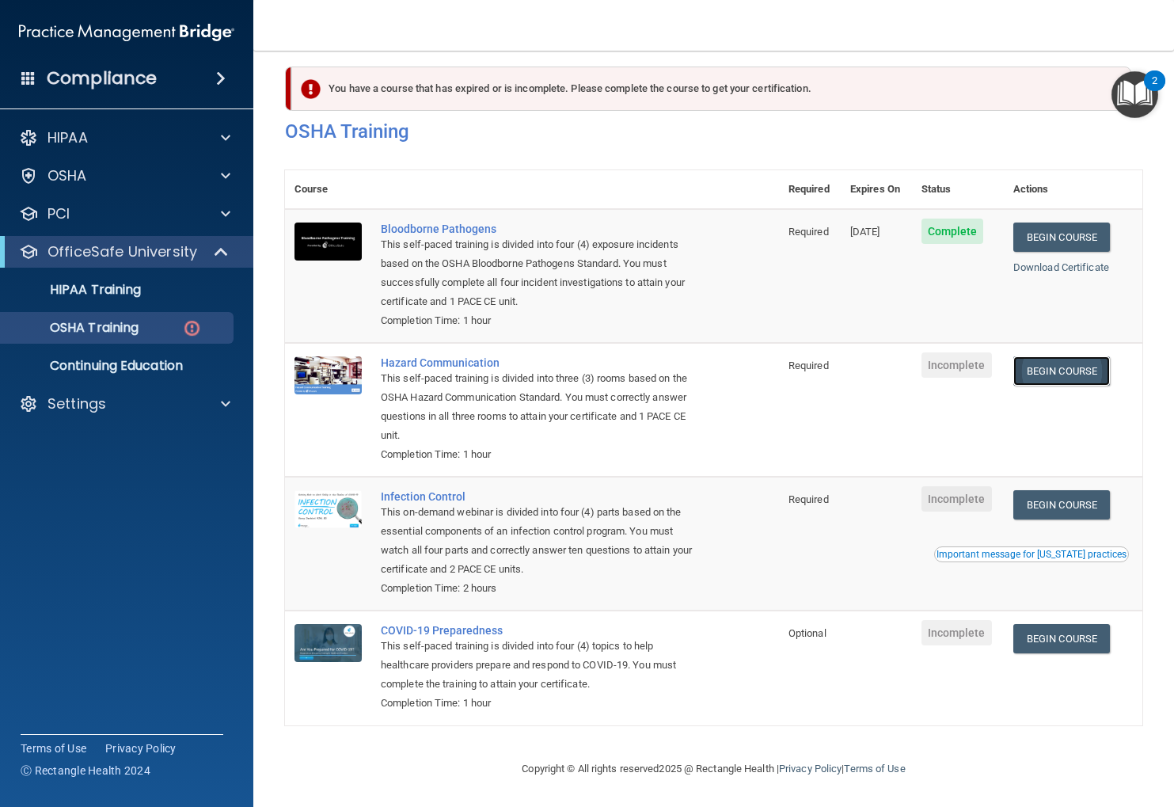
scroll to position [14, 0]
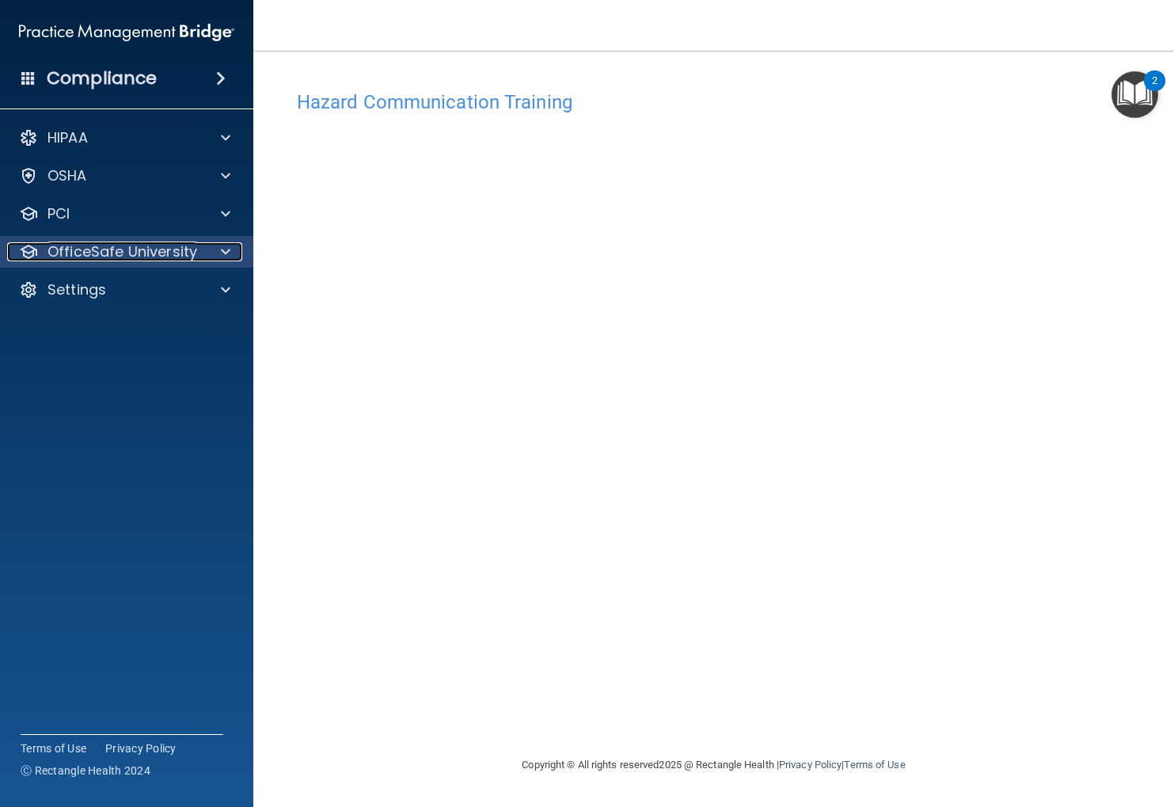
click at [166, 257] on p "OfficeSafe University" at bounding box center [123, 251] width 150 height 19
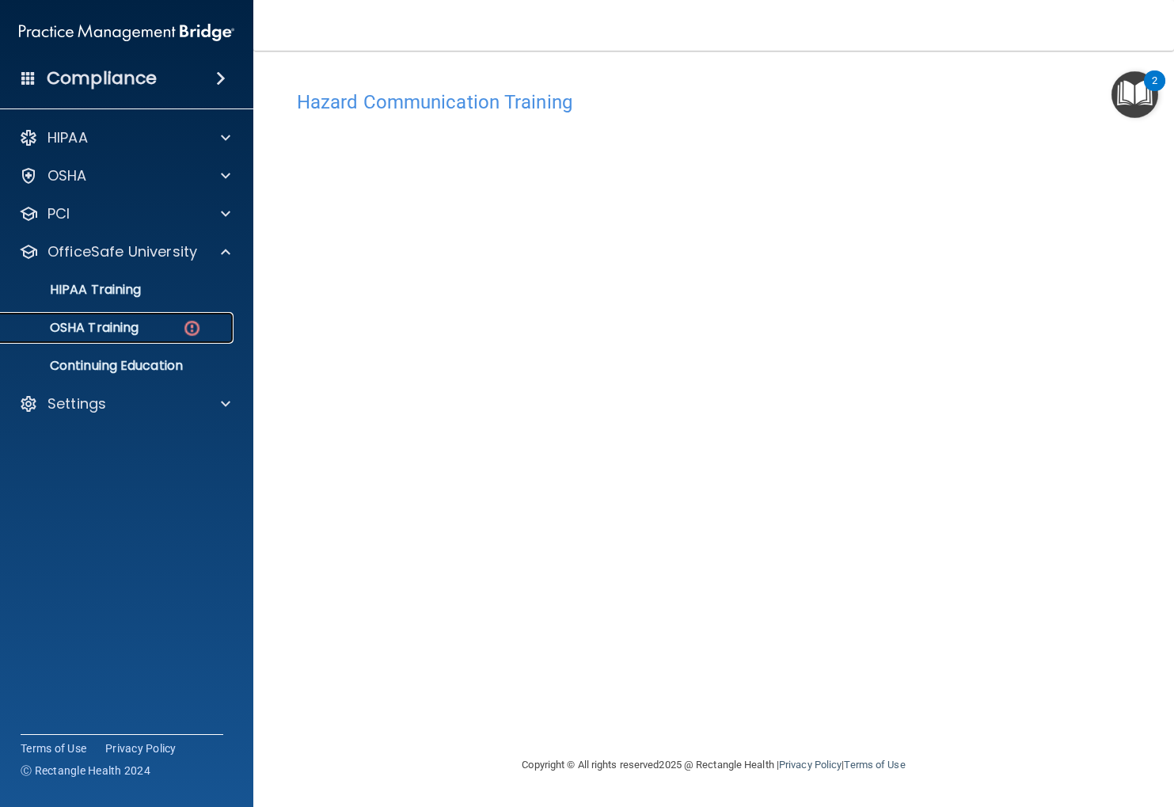
click at [143, 323] on div "OSHA Training" at bounding box center [118, 328] width 216 height 16
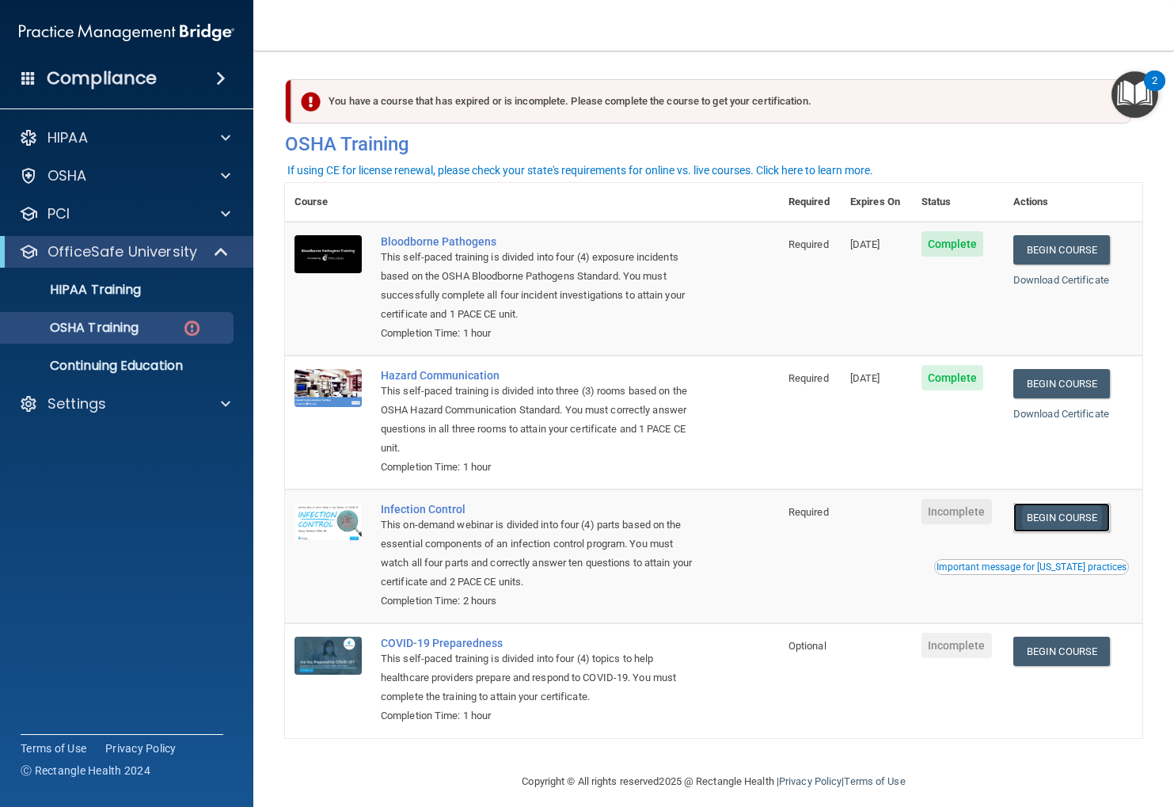
click at [949, 519] on link "Begin Course" at bounding box center [1061, 517] width 97 height 29
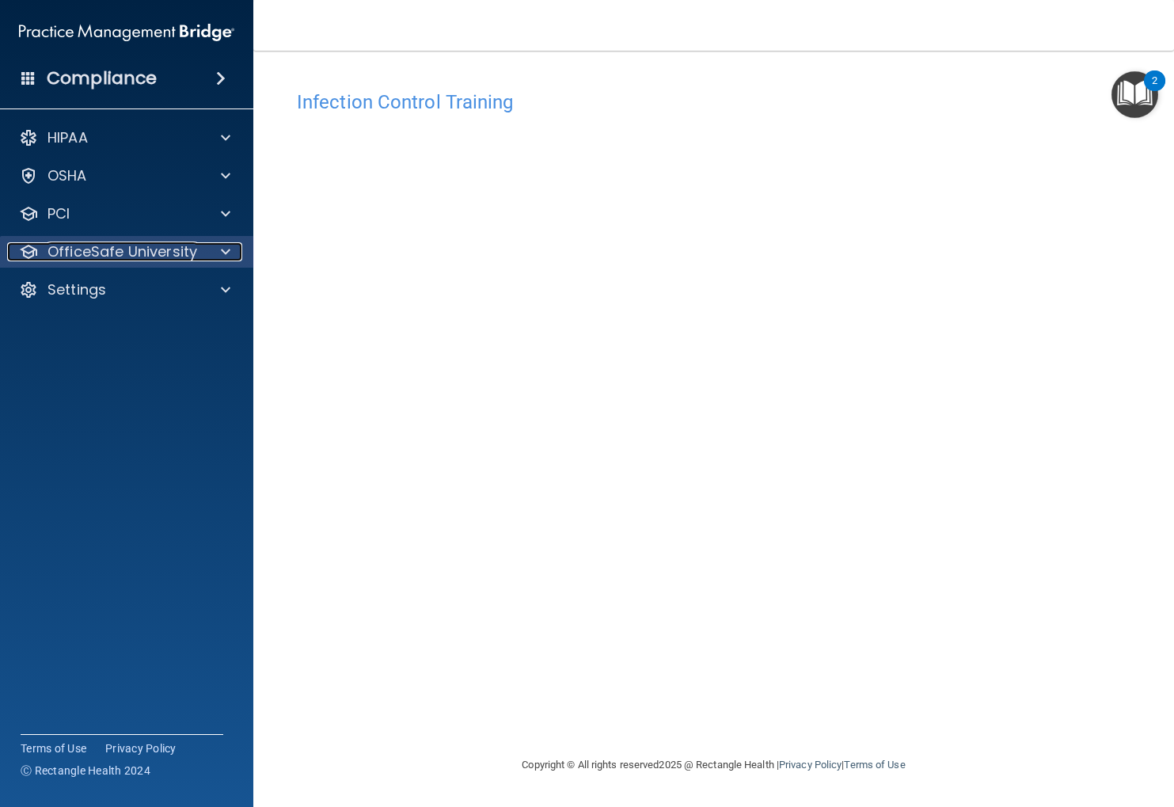
click at [150, 253] on p "OfficeSafe University" at bounding box center [123, 251] width 150 height 19
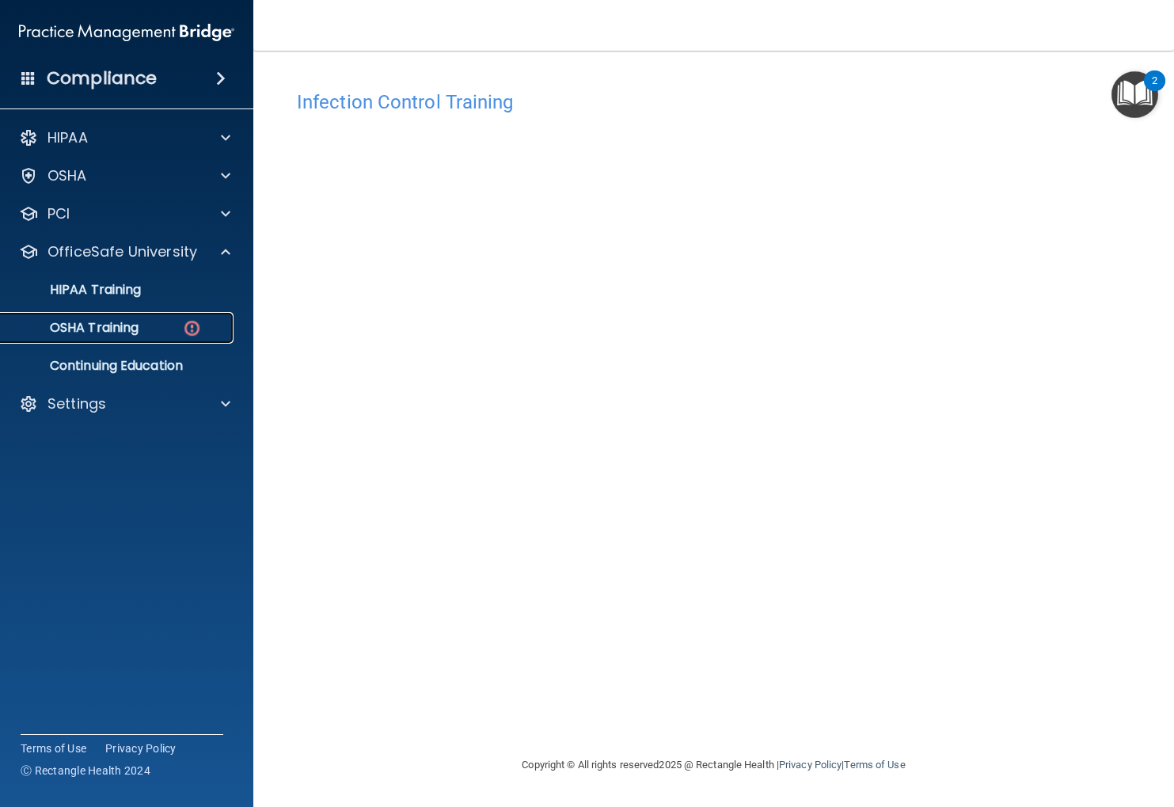
click at [120, 328] on p "OSHA Training" at bounding box center [74, 328] width 128 height 16
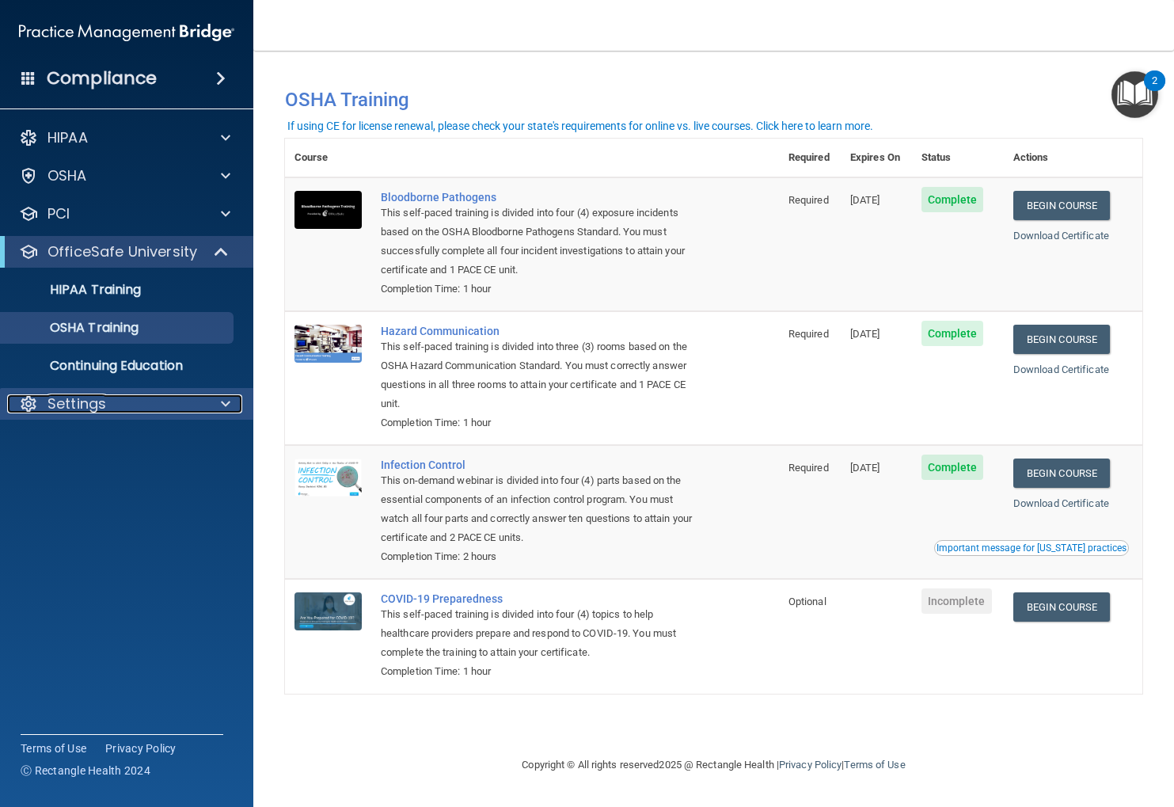
click at [117, 395] on div "Settings" at bounding box center [105, 403] width 196 height 19
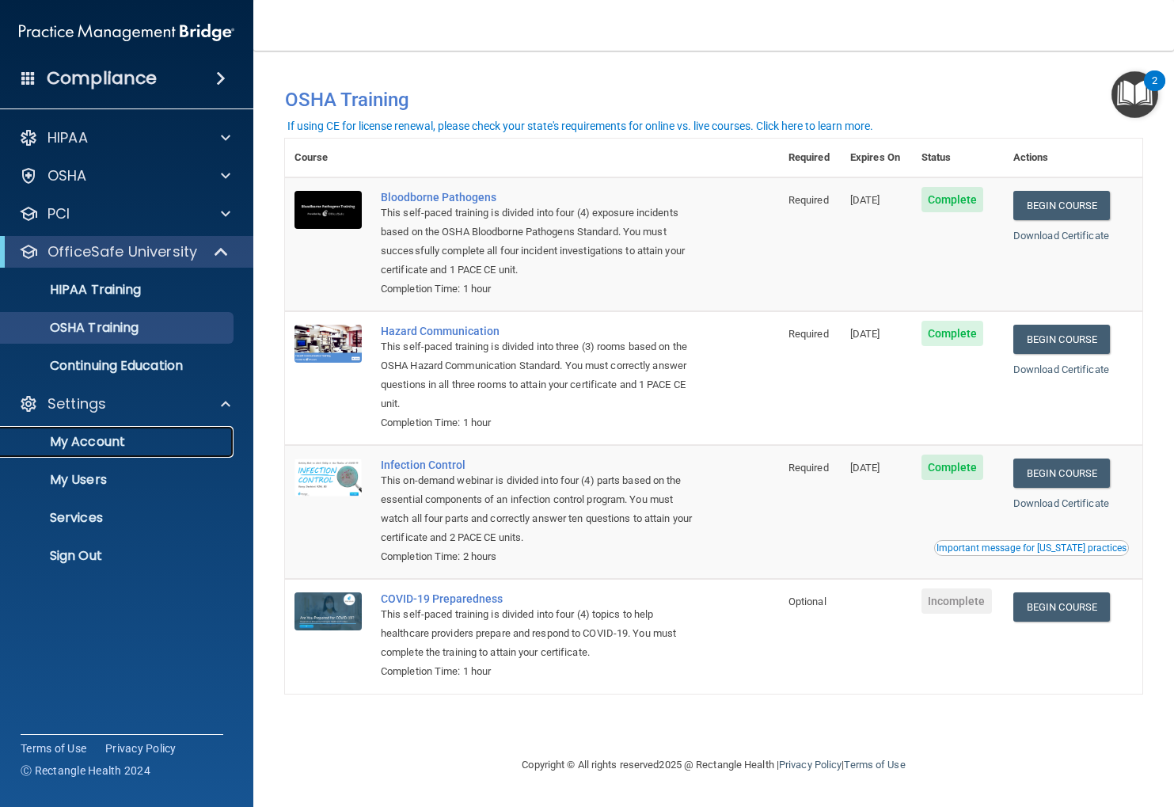
click at [95, 428] on link "My Account" at bounding box center [108, 442] width 249 height 32
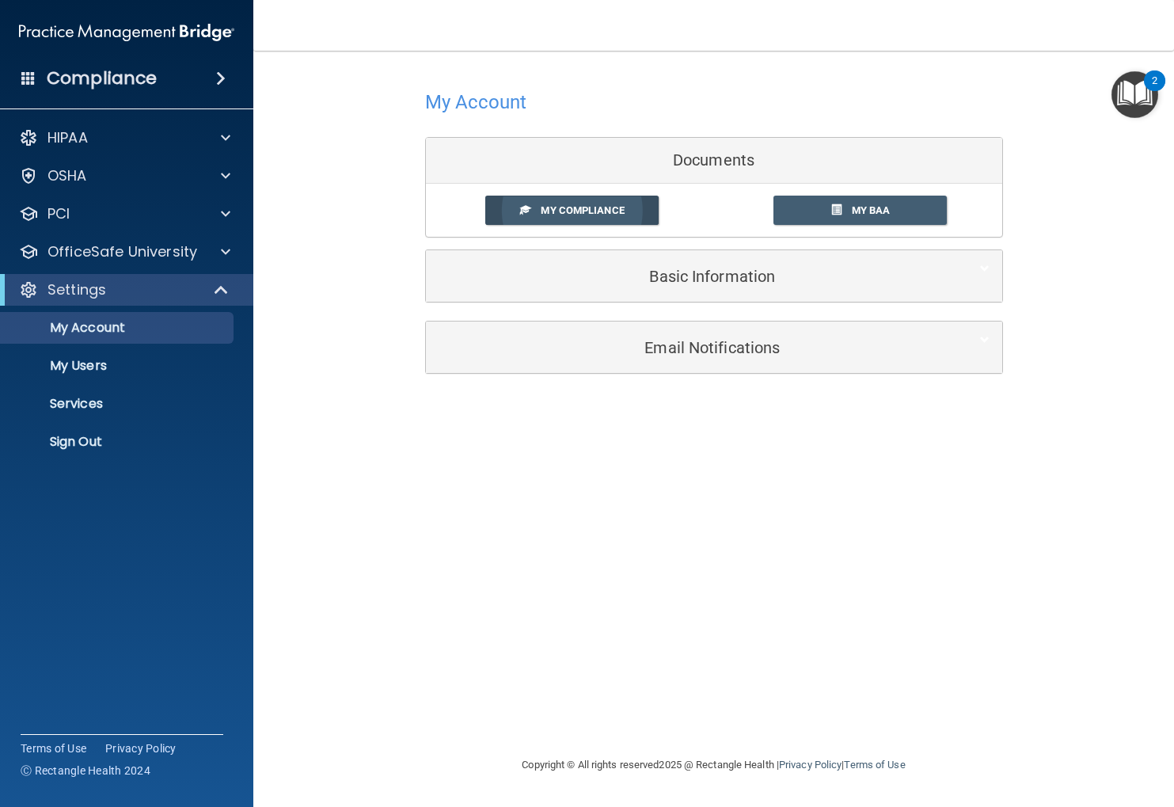
click at [533, 222] on link "My Compliance" at bounding box center [571, 210] width 173 height 29
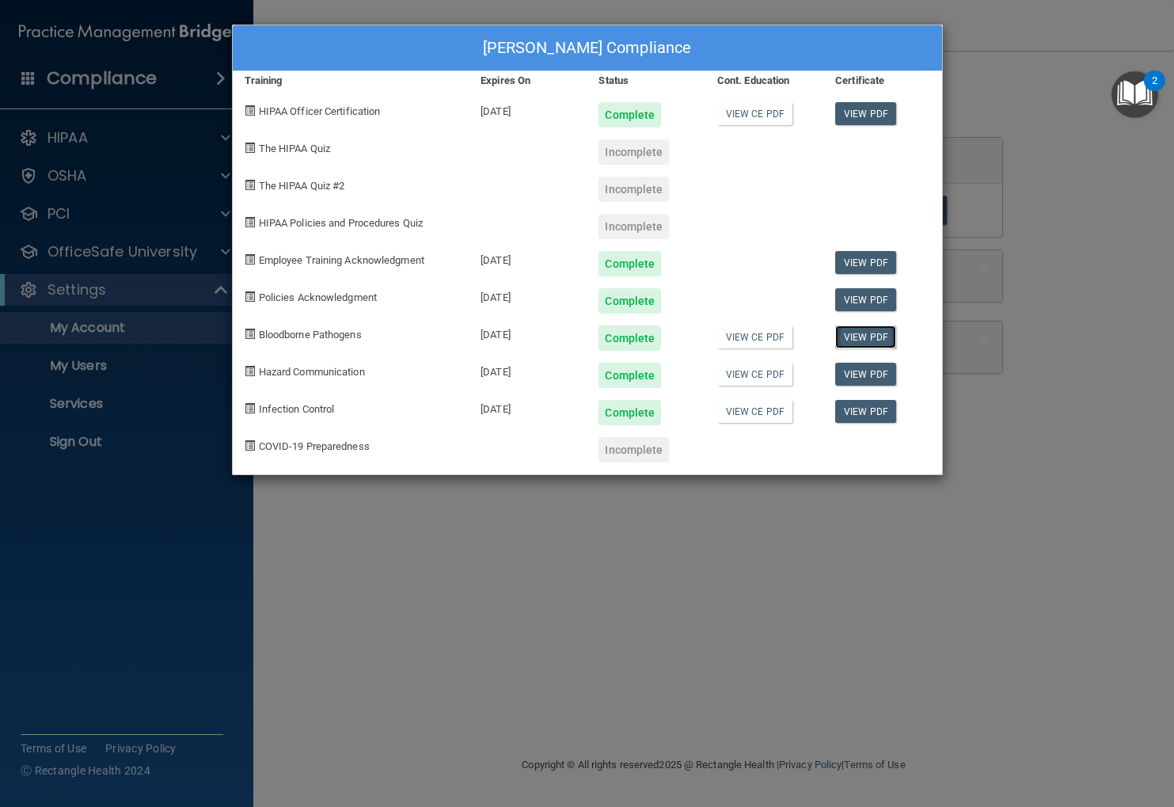
click at [869, 342] on link "View PDF" at bounding box center [865, 336] width 61 height 23
click at [1017, 78] on div "Nina MacMillan's Compliance Training Expires On Status Cont. Education Certific…" at bounding box center [587, 403] width 1174 height 807
